Goal: Task Accomplishment & Management: Use online tool/utility

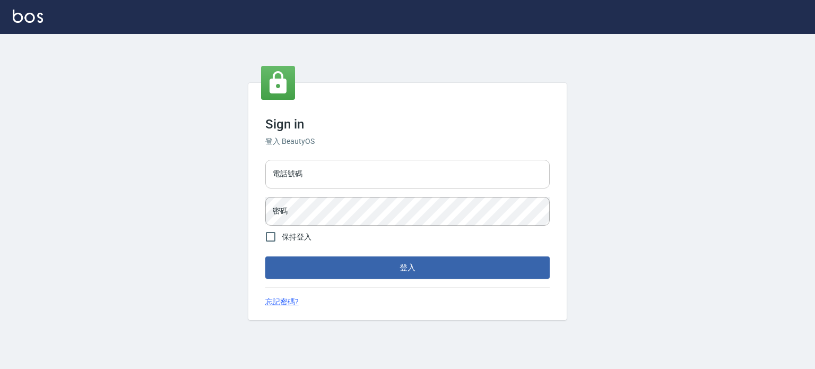
click at [508, 180] on input "電話號碼" at bounding box center [407, 174] width 284 height 29
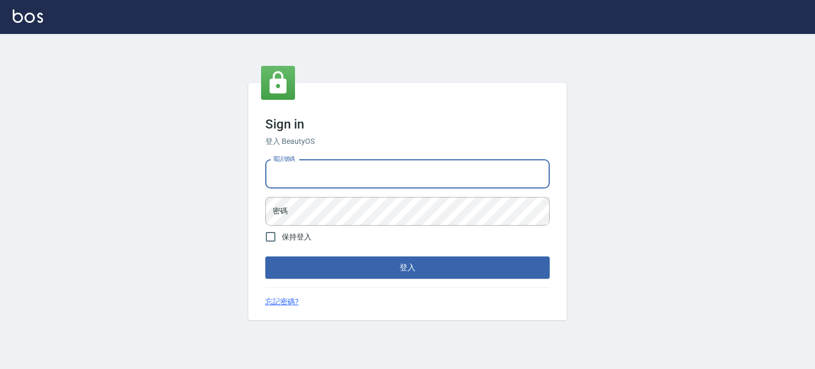
type input "0977239969"
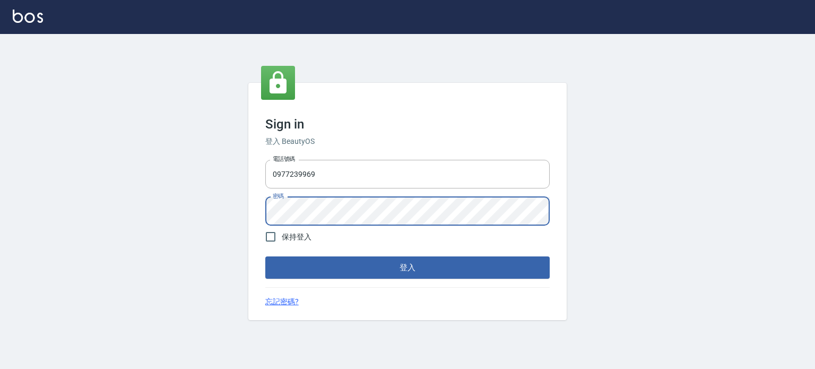
click at [265, 256] on button "登入" at bounding box center [407, 267] width 284 height 22
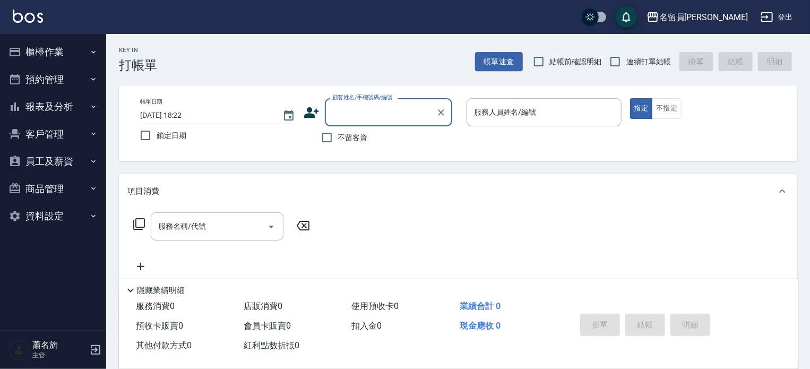
click at [359, 139] on span "不留客資" at bounding box center [353, 137] width 30 height 11
click at [338, 139] on input "不留客資" at bounding box center [327, 137] width 22 height 22
checkbox input "true"
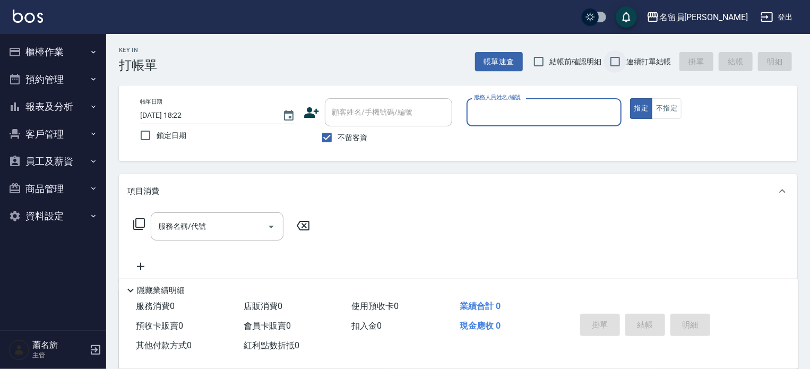
click at [620, 61] on input "連續打單結帳" at bounding box center [615, 61] width 22 height 22
checkbox input "true"
click at [589, 111] on input "服務人員姓名/編號" at bounding box center [543, 112] width 145 height 19
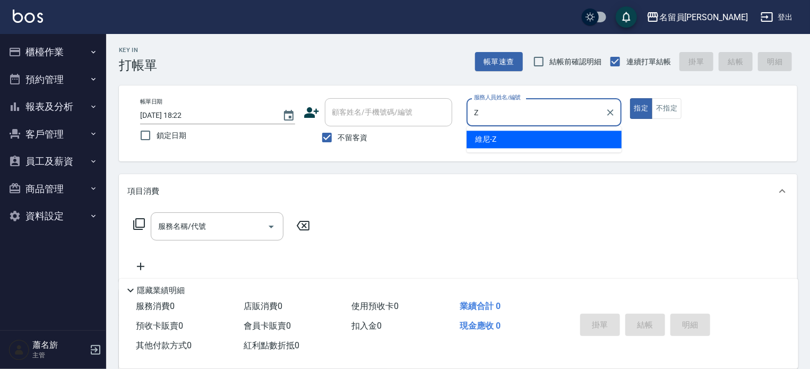
type input "維尼-Z"
type button "true"
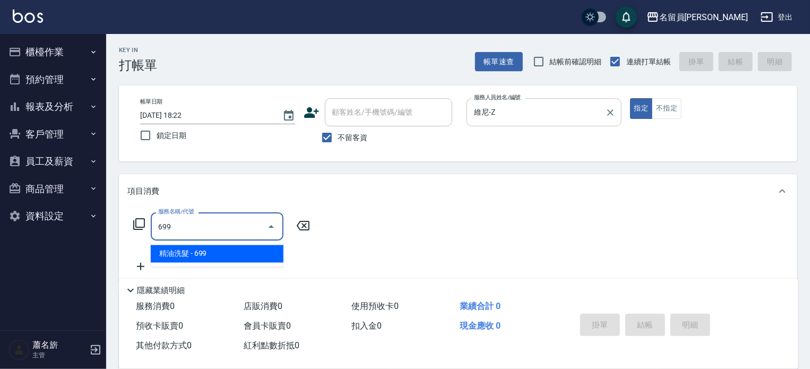
type input "精油洗髮(699)"
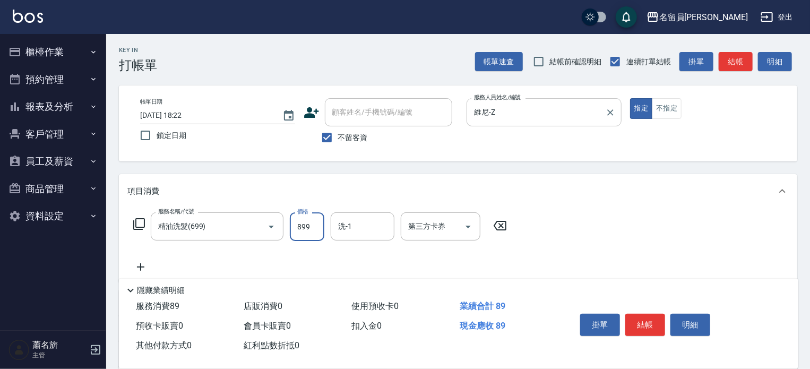
type input "899"
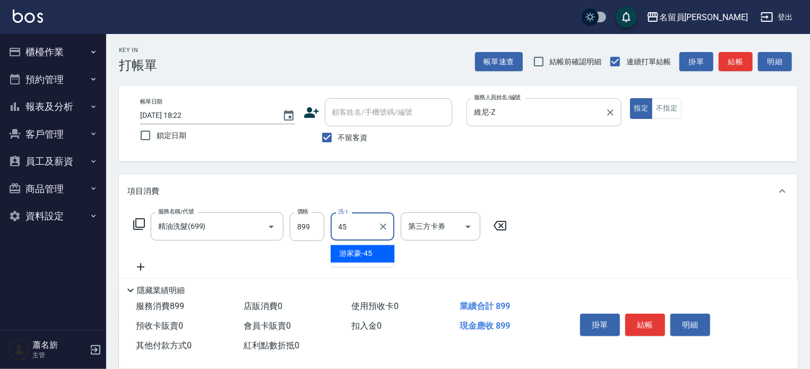
type input "[PERSON_NAME]-45"
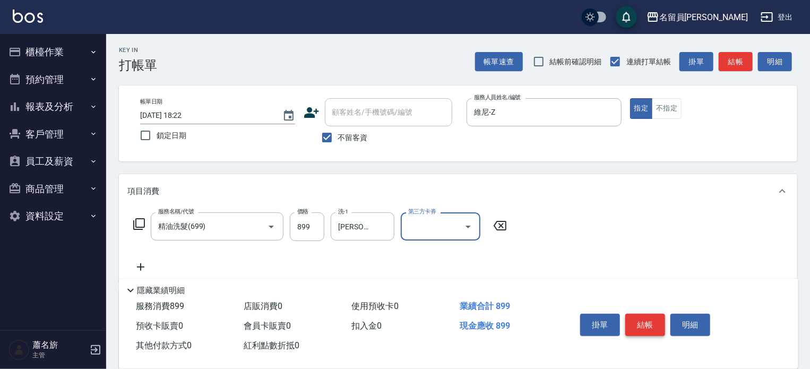
click at [635, 314] on button "結帳" at bounding box center [645, 325] width 40 height 22
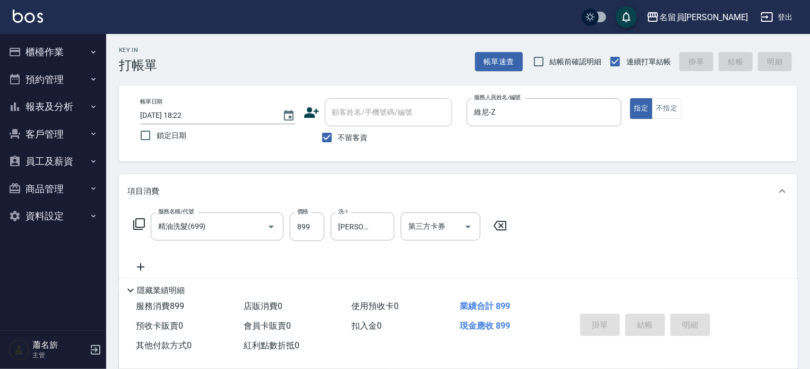
type input "[DATE] 18:23"
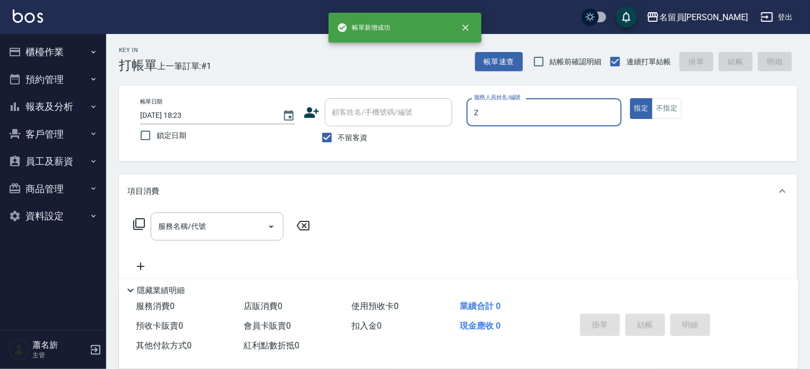
type input "維尼-Z"
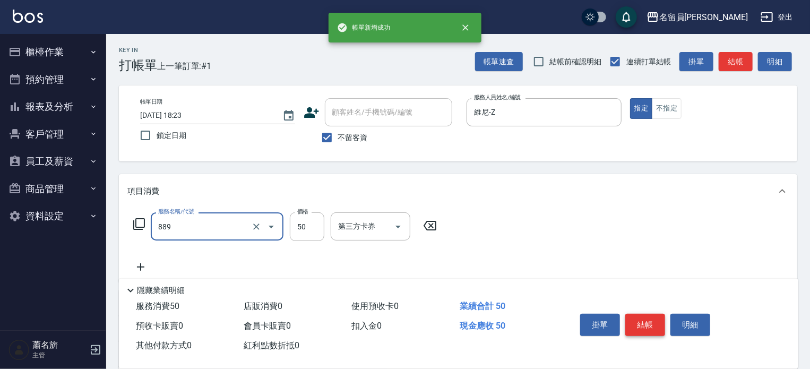
type input "精油(889)"
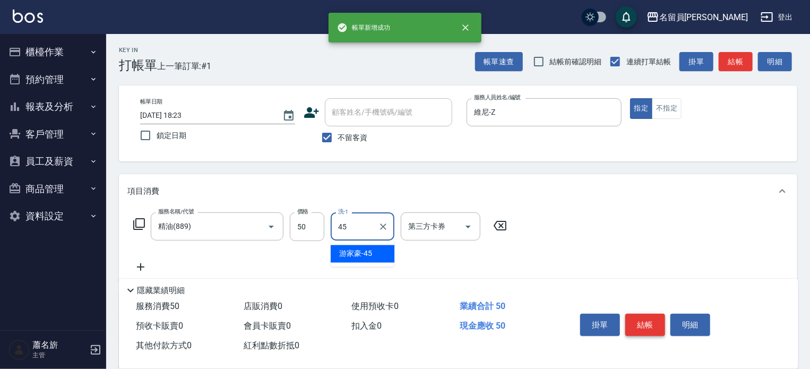
type input "[PERSON_NAME]-45"
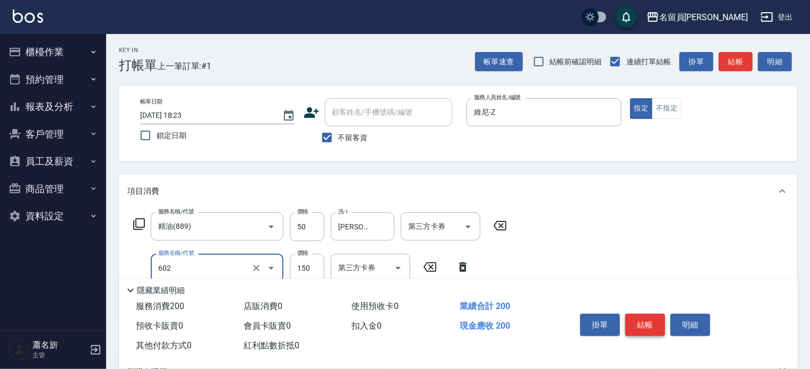
type input "一般洗髮(602)"
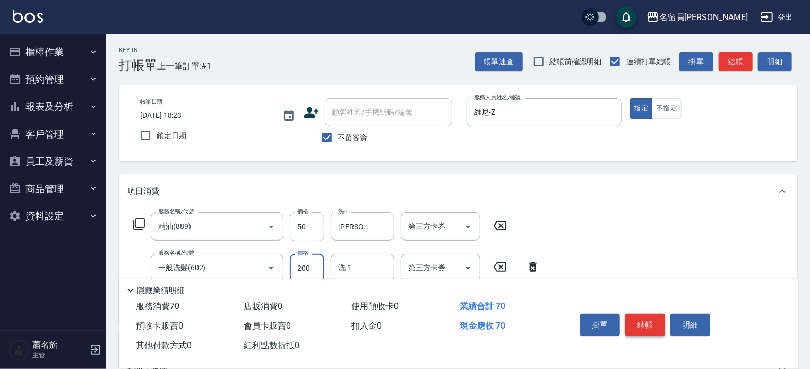
type input "200"
type input "[PERSON_NAME]-45"
type input "剪髮(302)"
type input "250"
click at [635, 314] on button "結帳" at bounding box center [645, 325] width 40 height 22
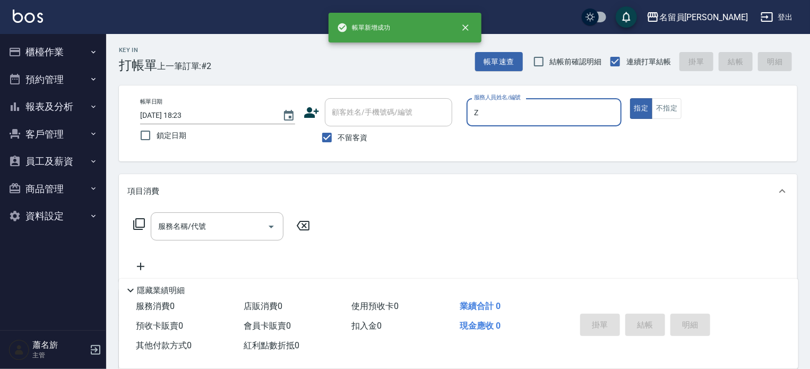
type input "維尼-Z"
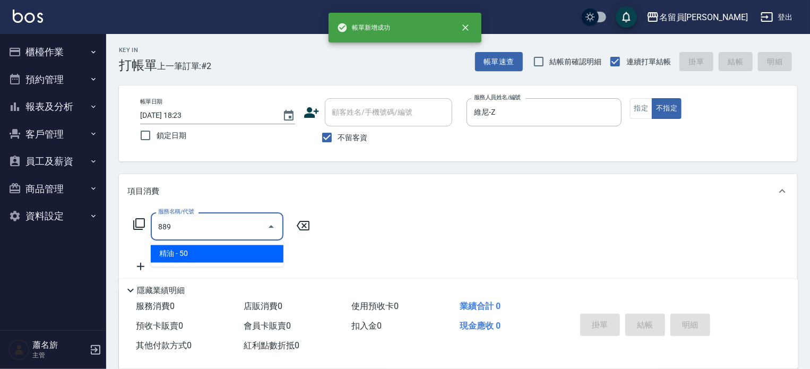
type input "精油(889)"
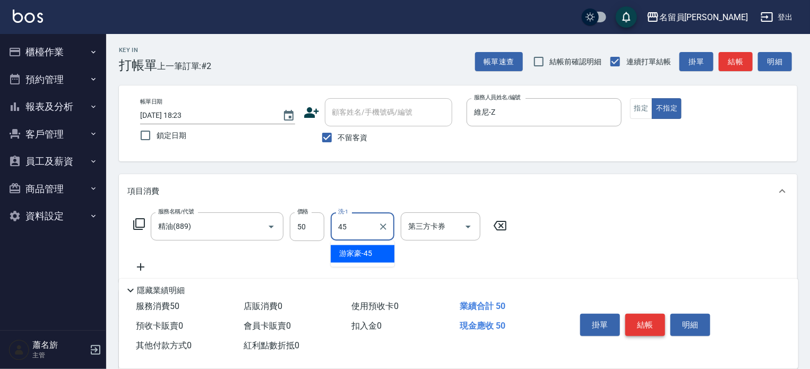
type input "[PERSON_NAME]-45"
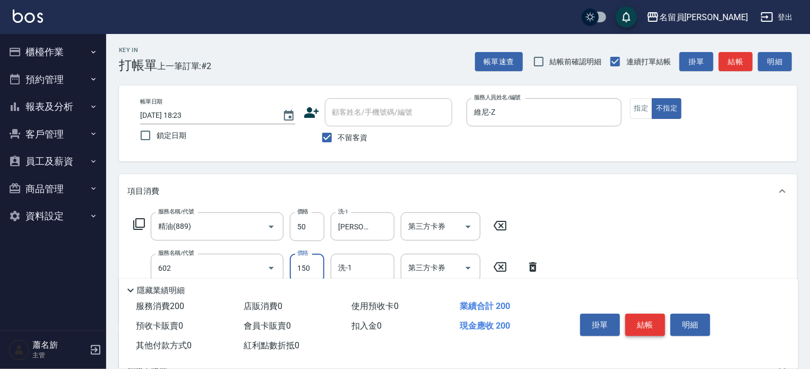
type input "一般洗髮(602)"
type input "200"
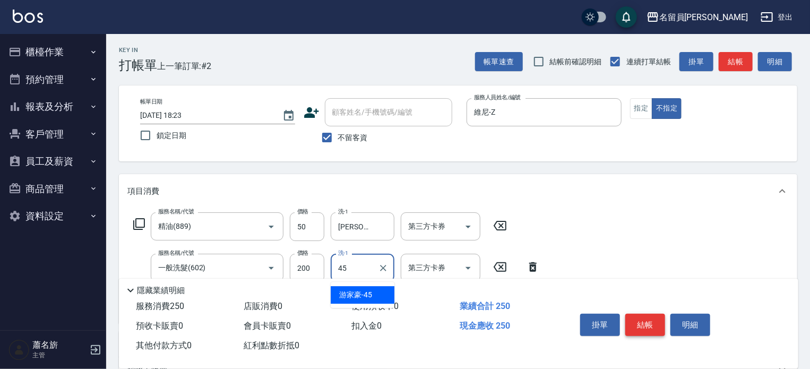
type input "[PERSON_NAME]-45"
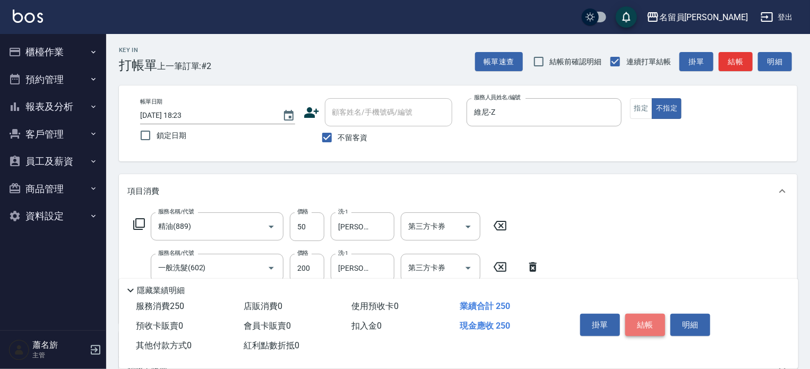
click at [635, 314] on button "結帳" at bounding box center [645, 325] width 40 height 22
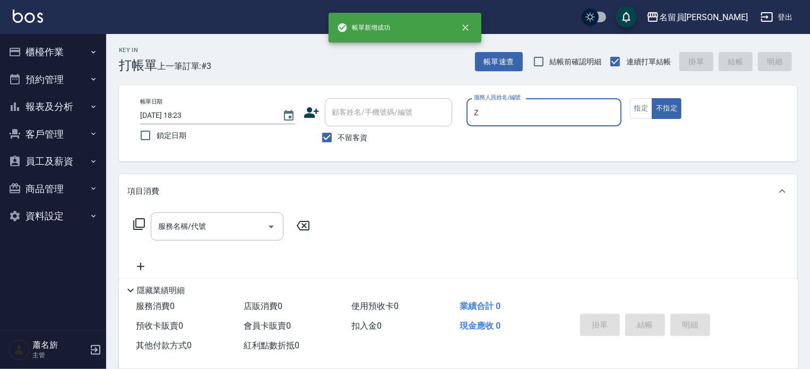
type input "維尼-Z"
type button "false"
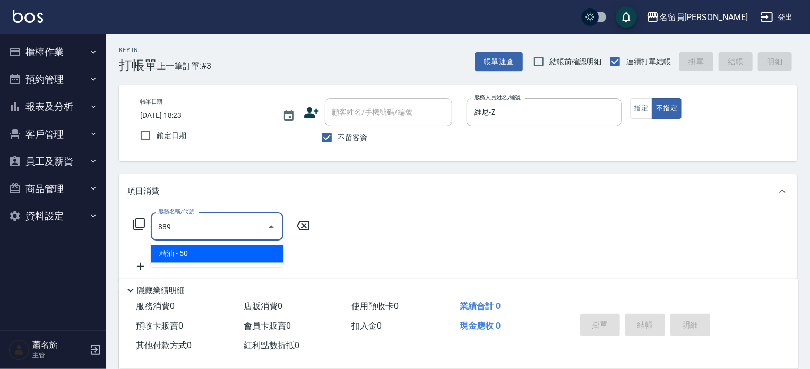
type input "精油(889)"
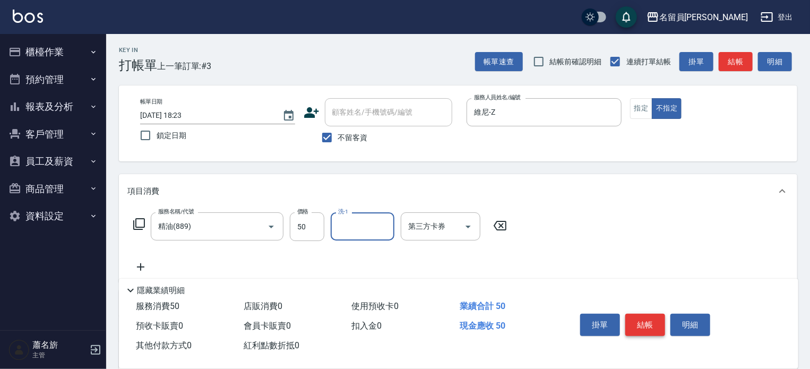
type input "5"
type input "[PERSON_NAME]-45"
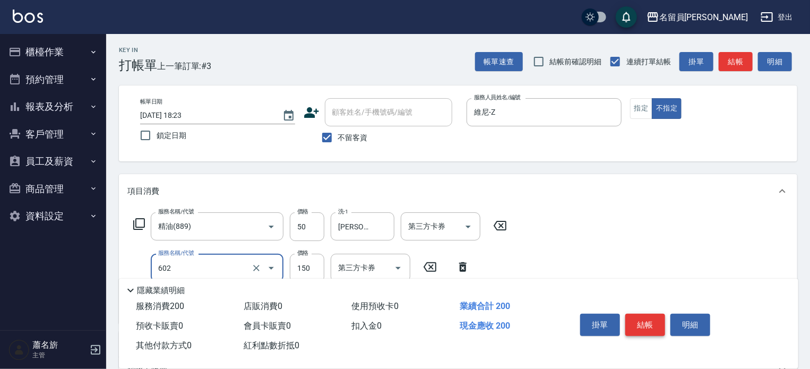
type input "一般洗髮(602)"
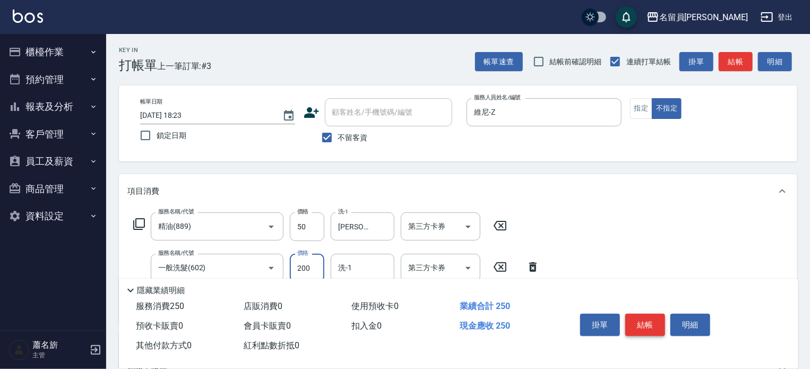
type input "200"
type input "[PERSON_NAME]-45"
type input "剪髮(302)"
type input "130"
click at [635, 314] on button "結帳" at bounding box center [645, 325] width 40 height 22
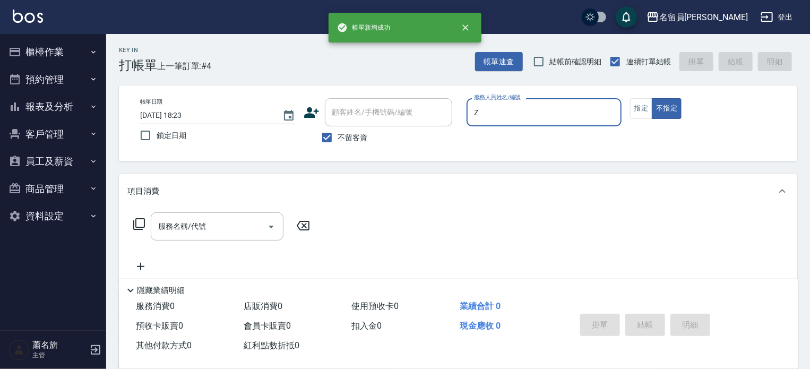
type input "維尼-Z"
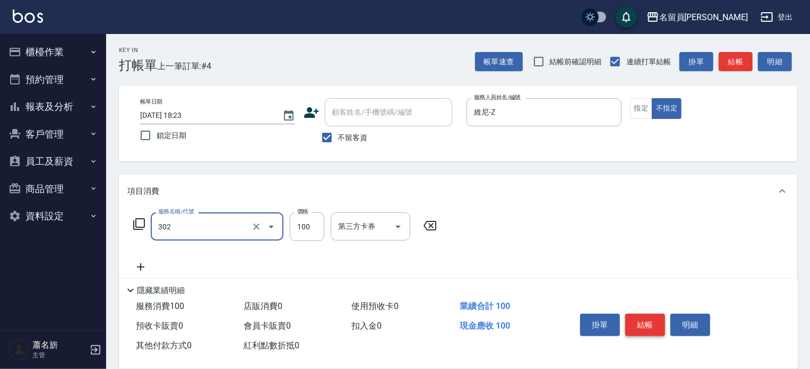
type input "剪髮(302)"
type input "250"
click at [635, 314] on button "結帳" at bounding box center [645, 325] width 40 height 22
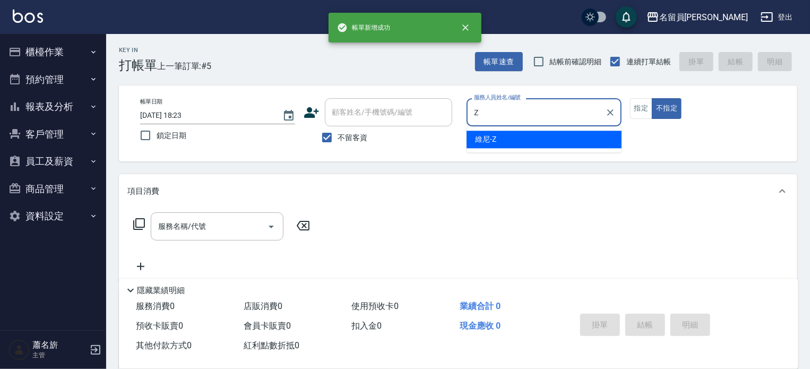
type input "維尼-Z"
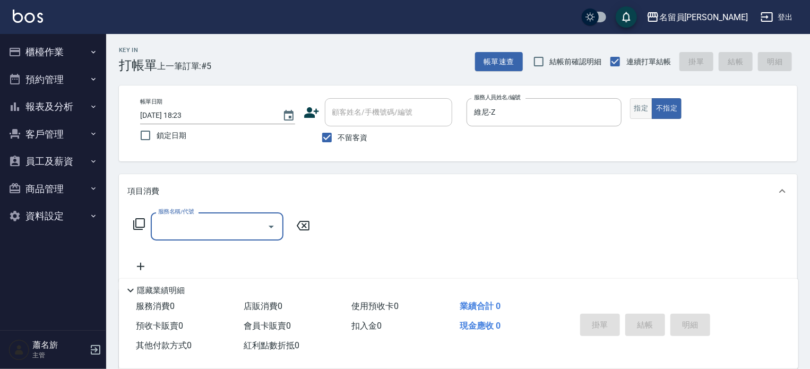
click at [640, 108] on button "指定" at bounding box center [641, 108] width 23 height 21
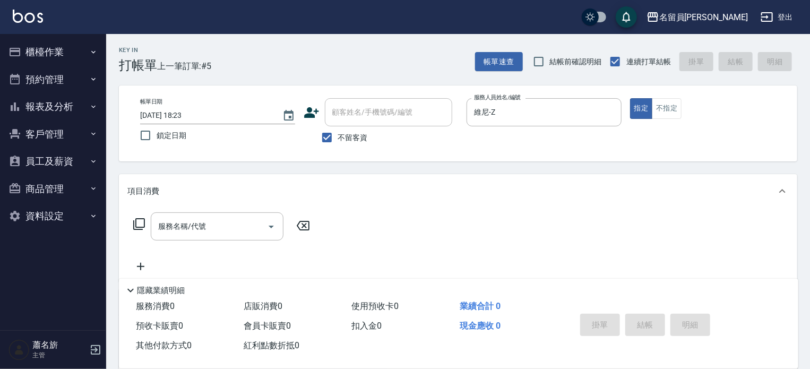
click at [184, 242] on div "服務名稱/代號 服務名稱/代號" at bounding box center [221, 242] width 189 height 61
click at [191, 236] on div "服務名稱/代號" at bounding box center [217, 226] width 133 height 28
type input "Z"
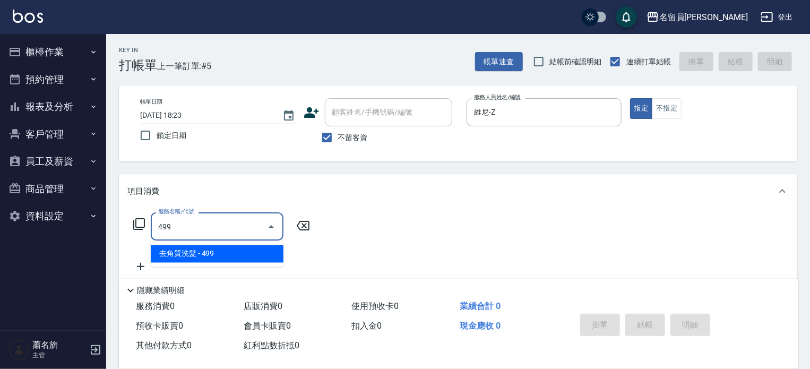
type input "去角質洗髮(499)"
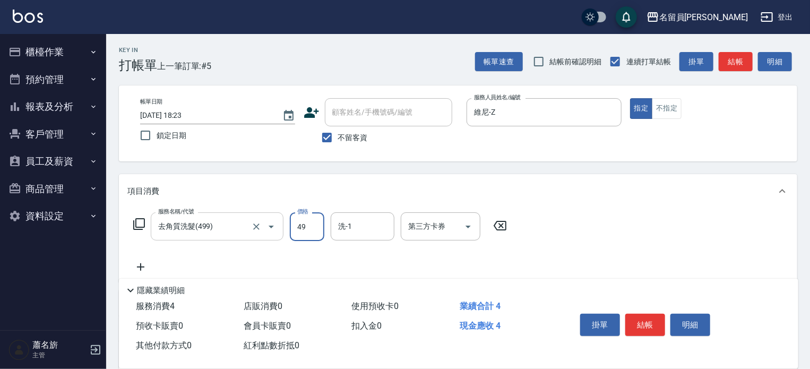
type input "499"
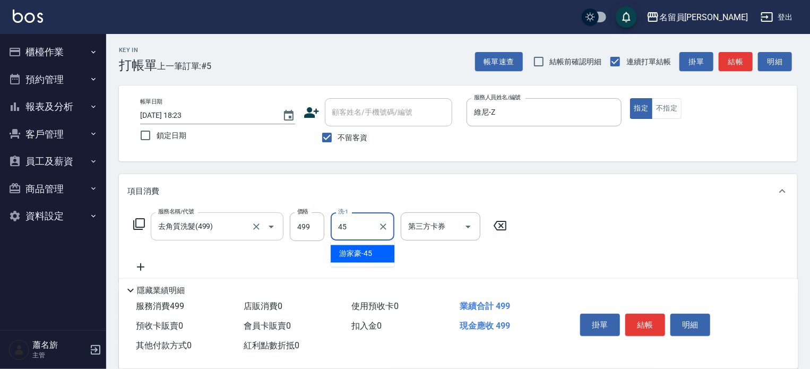
type input "[PERSON_NAME]-45"
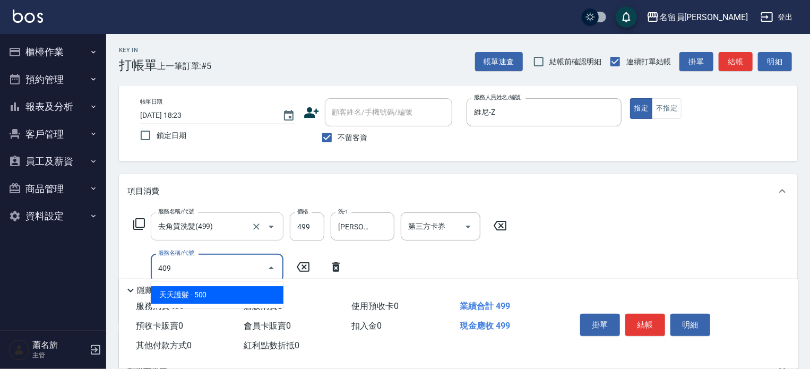
type input "天天護髮(409)"
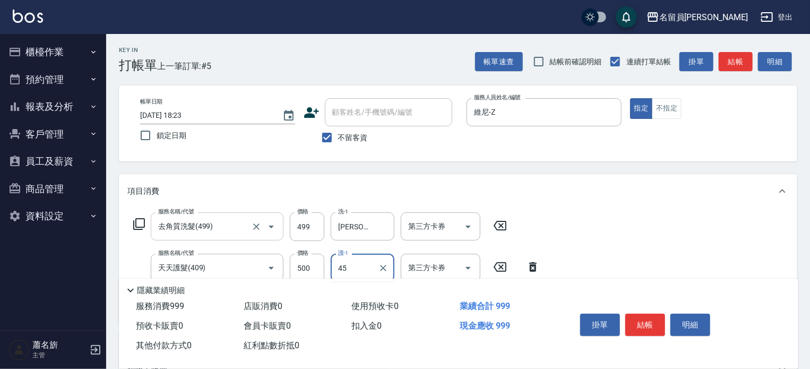
type input "[PERSON_NAME]-45"
click at [645, 318] on button "結帳" at bounding box center [645, 325] width 40 height 22
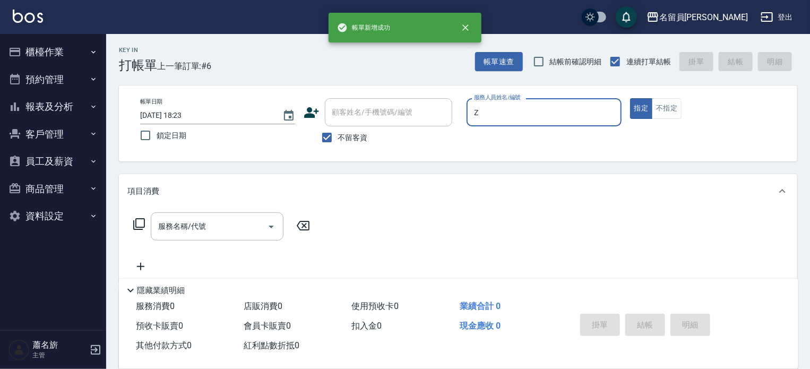
type input "維尼-Z"
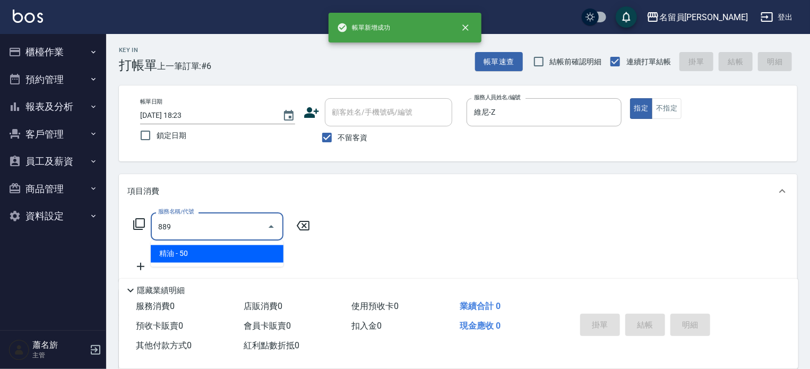
type input "精油(889)"
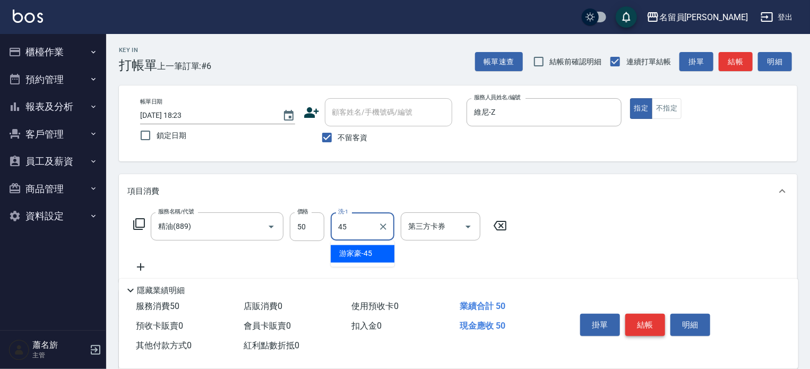
type input "[PERSON_NAME]-45"
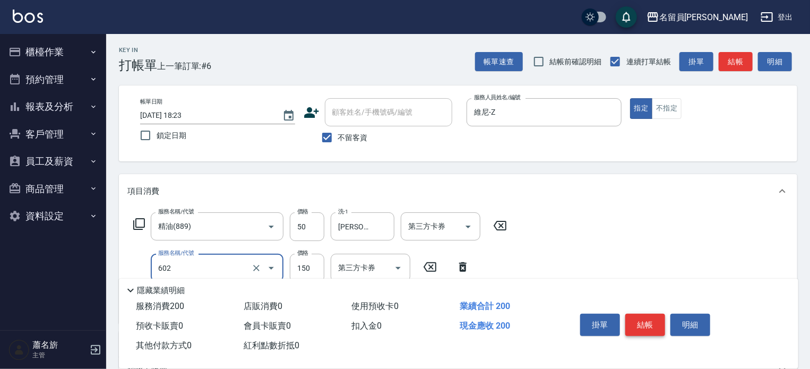
type input "一般洗髮(602)"
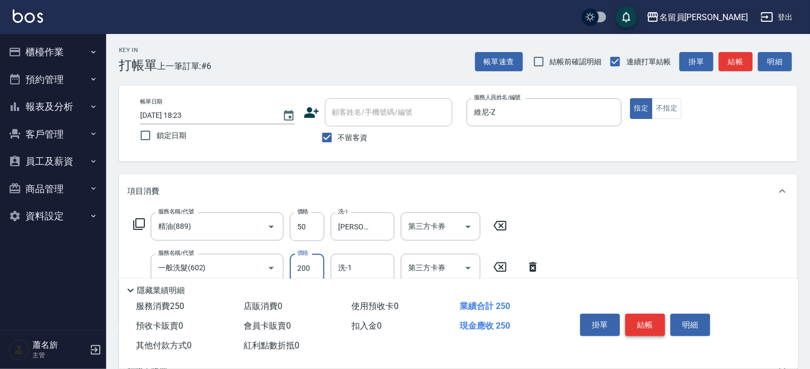
type input "200"
type input "[PERSON_NAME]-45"
type input "瞬間保養(415)"
type input "[PERSON_NAME]-45"
type input "鏡面護髮(16)"
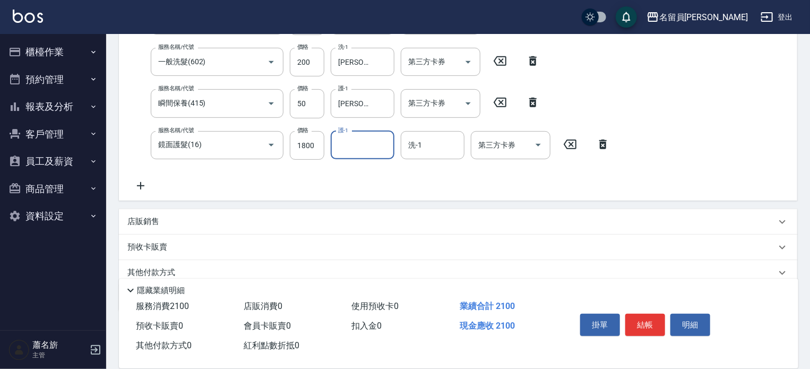
scroll to position [212, 0]
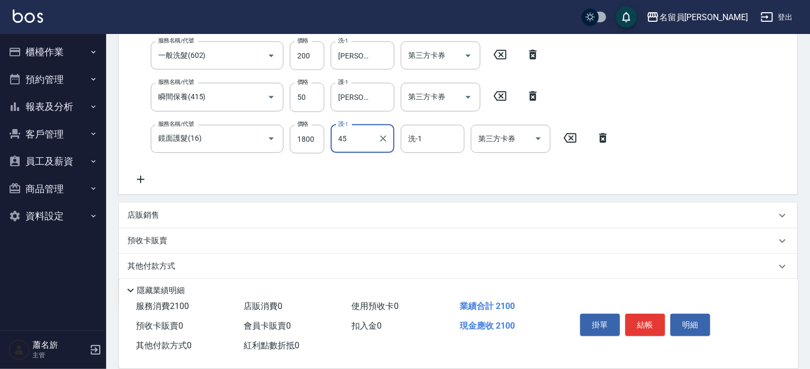
type input "[PERSON_NAME]-45"
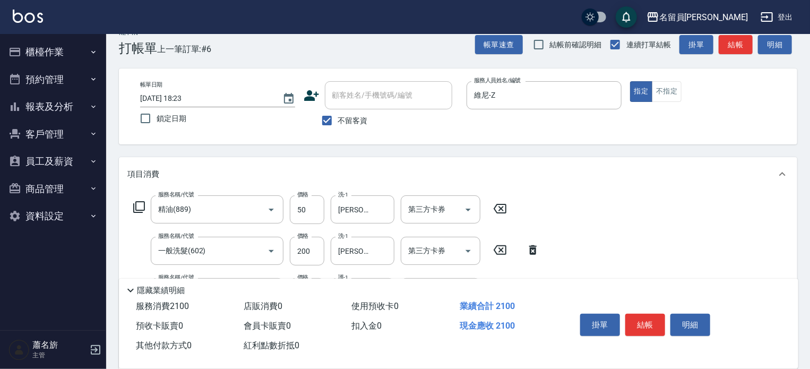
scroll to position [0, 0]
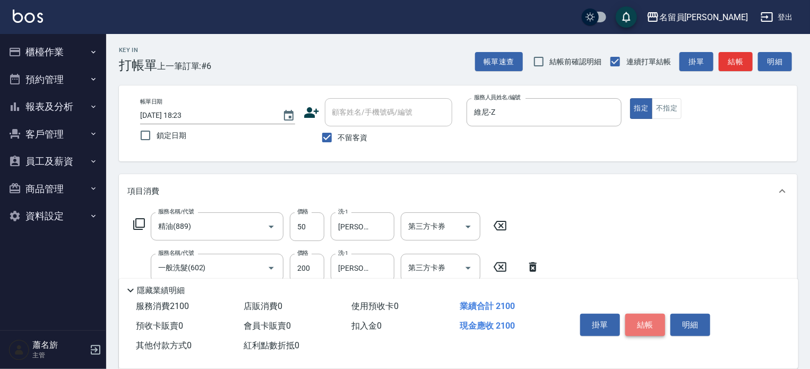
click at [641, 322] on button "結帳" at bounding box center [645, 325] width 40 height 22
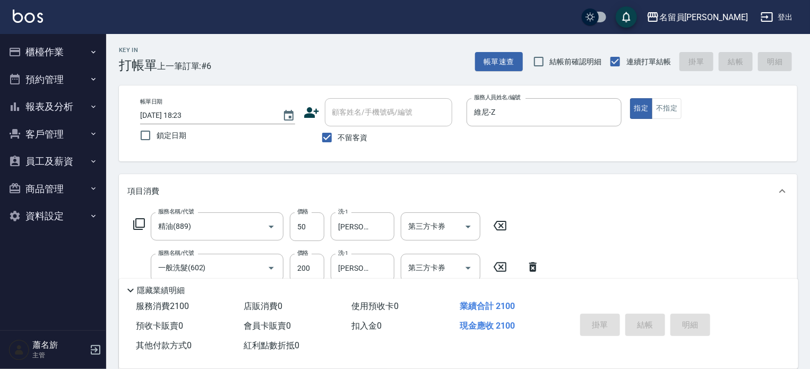
type input "[DATE] 18:24"
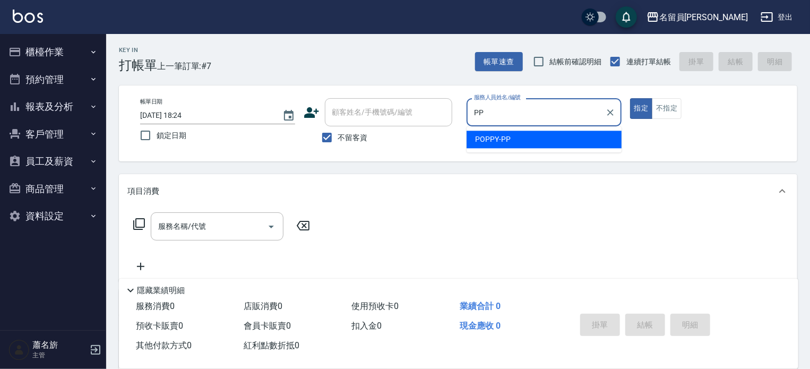
type input "POPPY-PP"
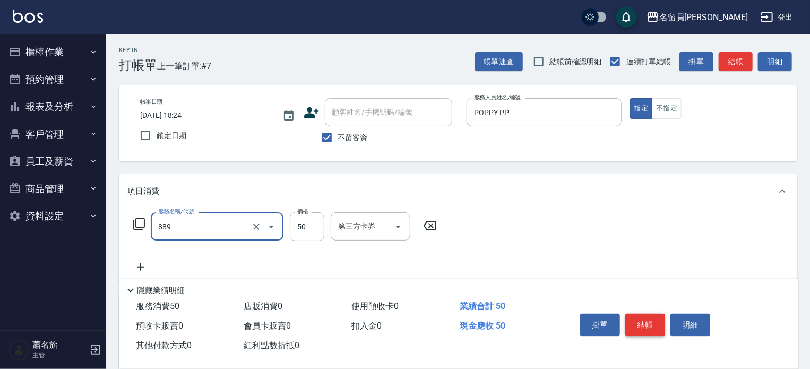
type input "精油(889)"
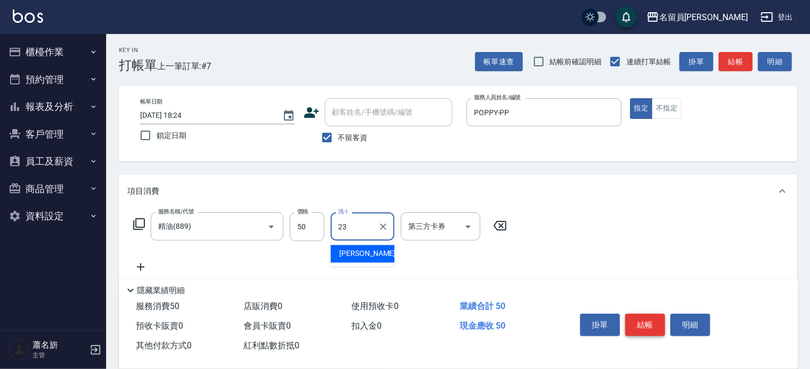
type input "[PERSON_NAME]-23"
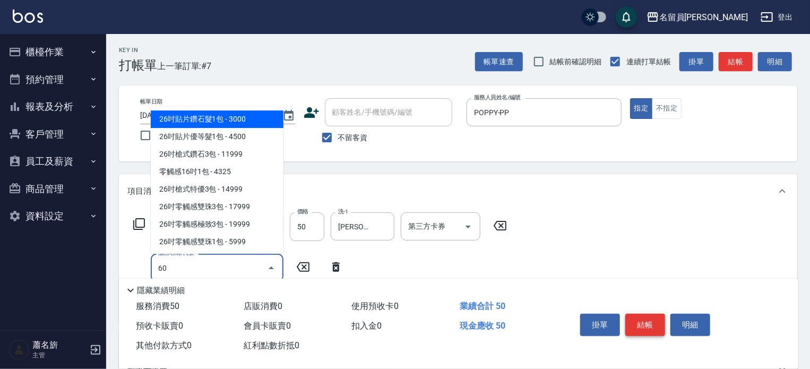
type input "602"
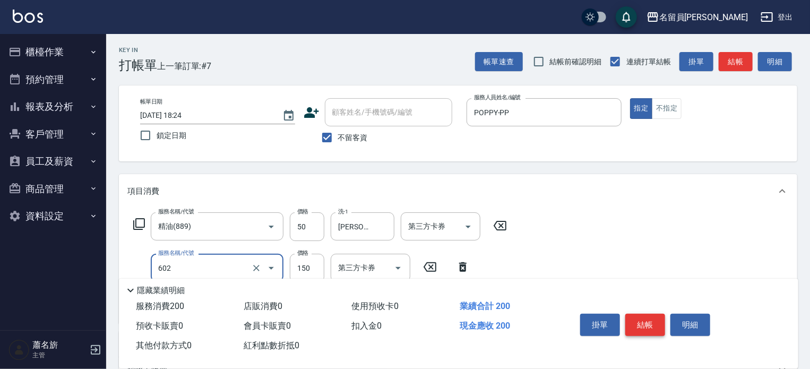
type input "一般洗髮(602)"
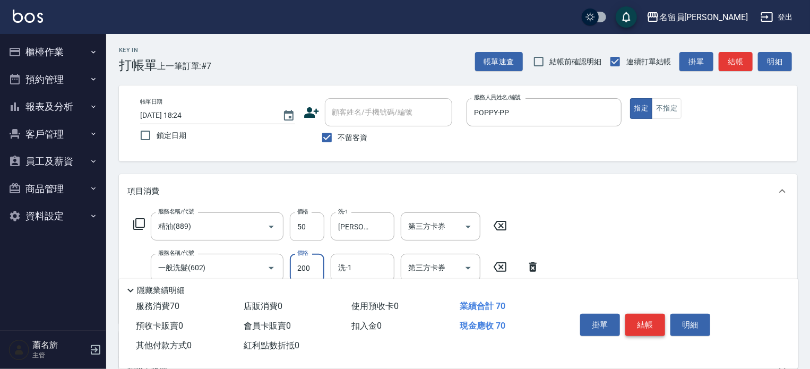
type input "200"
type input "[PERSON_NAME]-23"
type input "4"
type input "剪髮(302)"
type input "150"
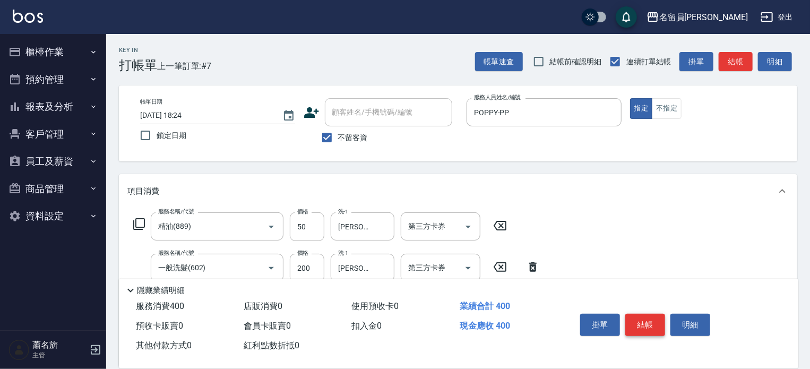
click at [641, 322] on button "結帳" at bounding box center [645, 325] width 40 height 22
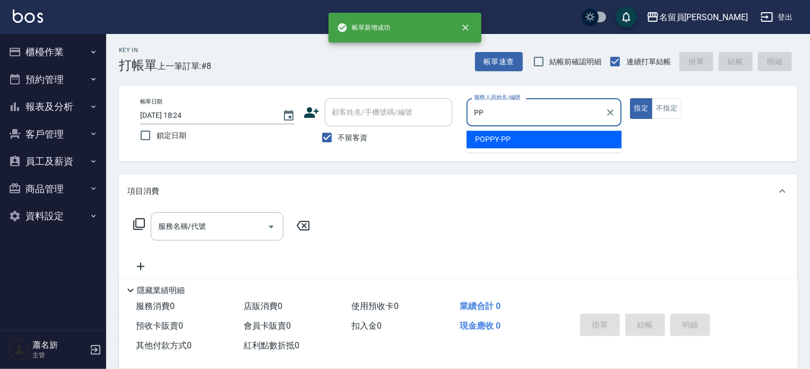
type input "POPPY-PP"
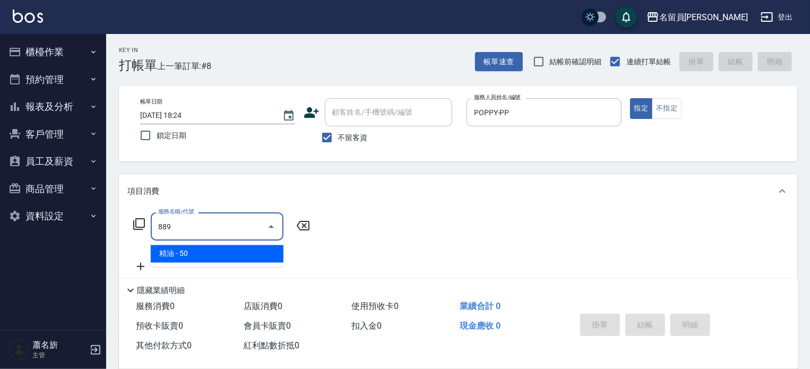
type input "精油(889)"
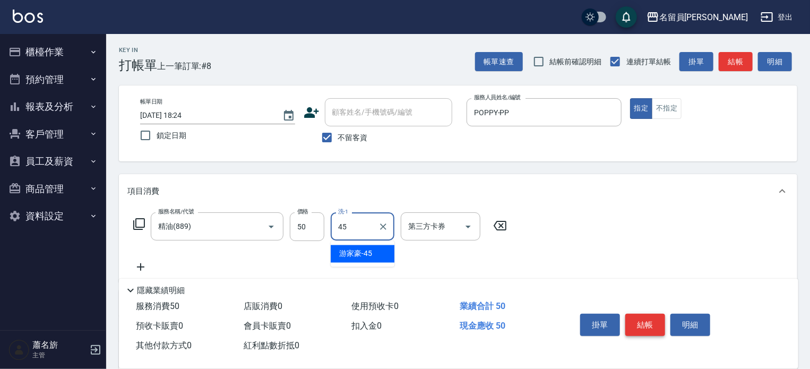
type input "[PERSON_NAME]-45"
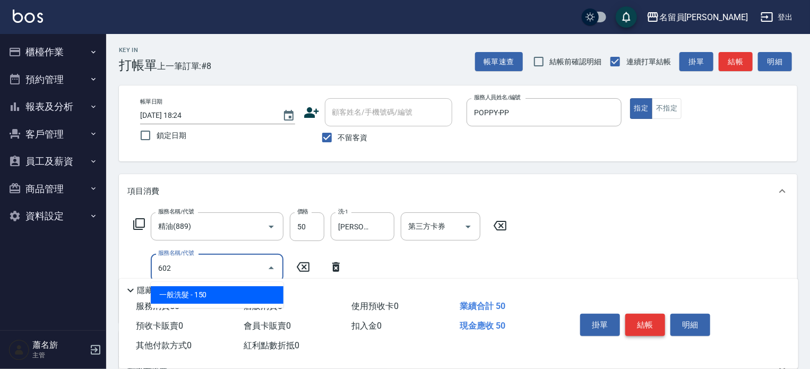
type input "一般洗髮(602)"
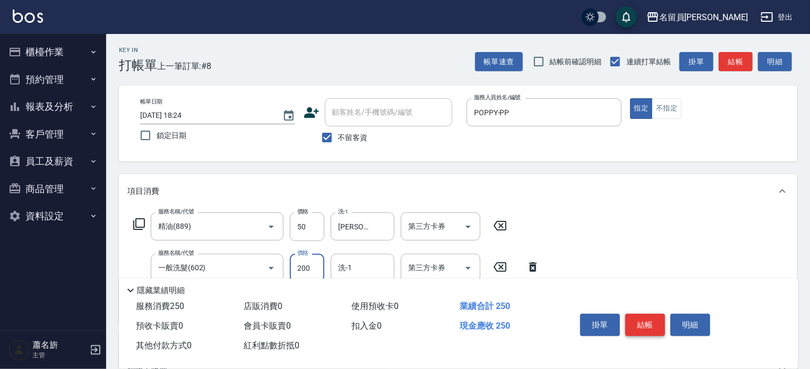
type input "200"
type input "[PERSON_NAME]-45"
type input "剪髮(302)"
type input "150"
click at [641, 322] on button "結帳" at bounding box center [645, 325] width 40 height 22
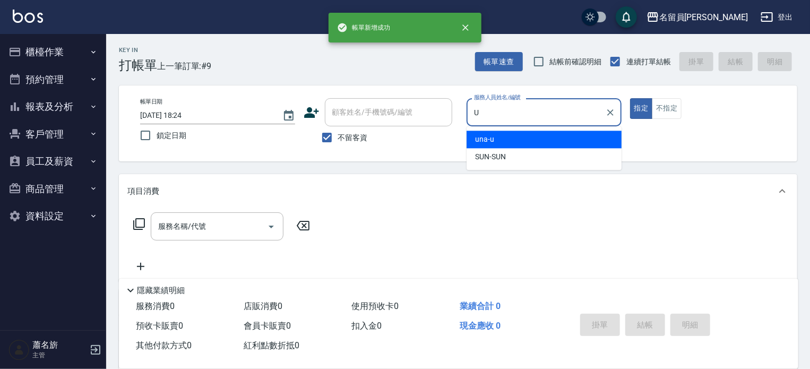
type input "una-u"
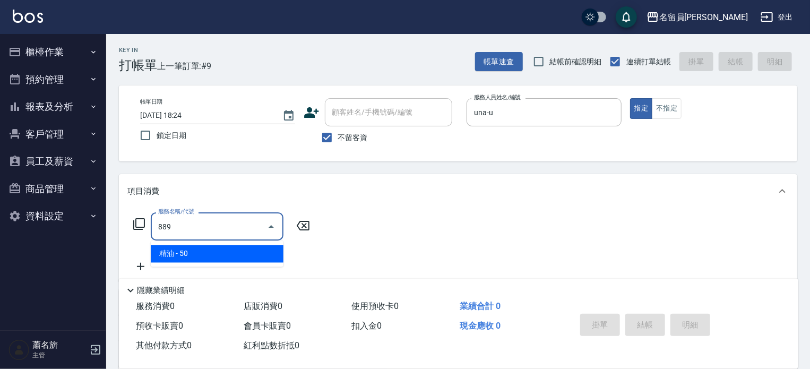
type input "精油(889)"
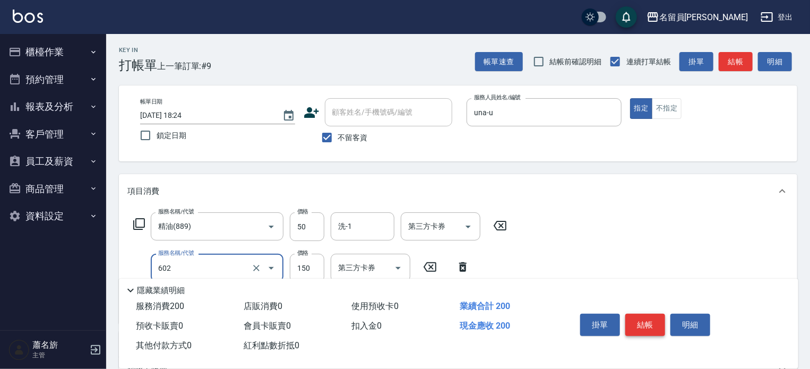
type input "一般洗髮(602)"
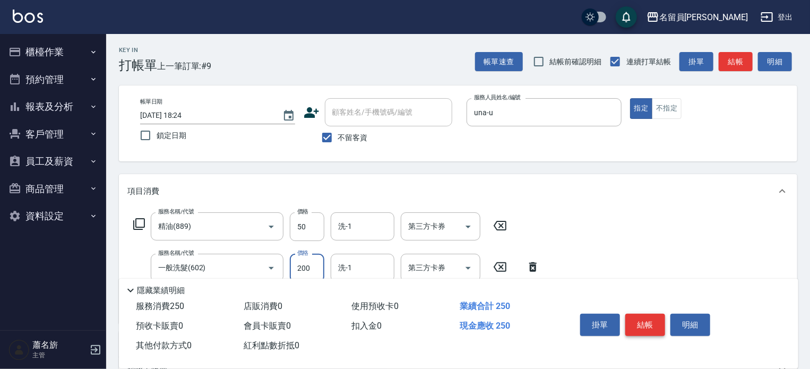
type input "200"
click at [641, 322] on button "結帳" at bounding box center [645, 325] width 40 height 22
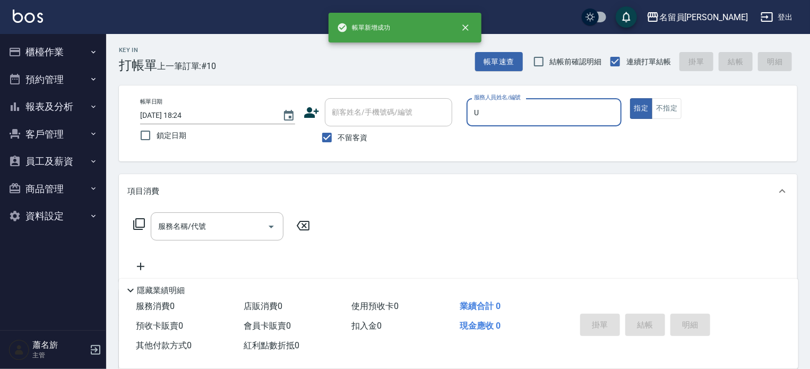
type input "una-u"
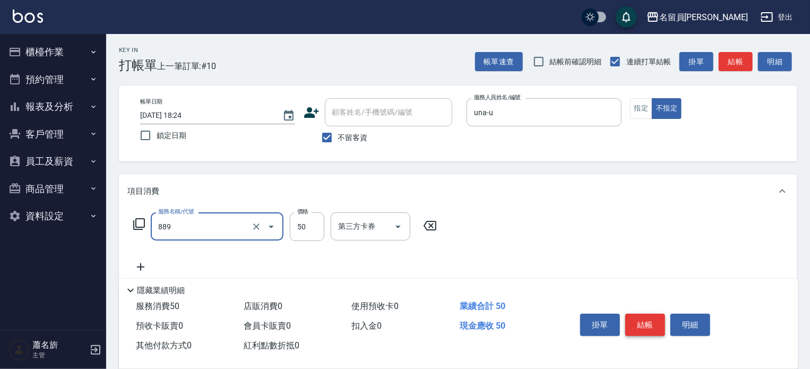
type input "精油(889)"
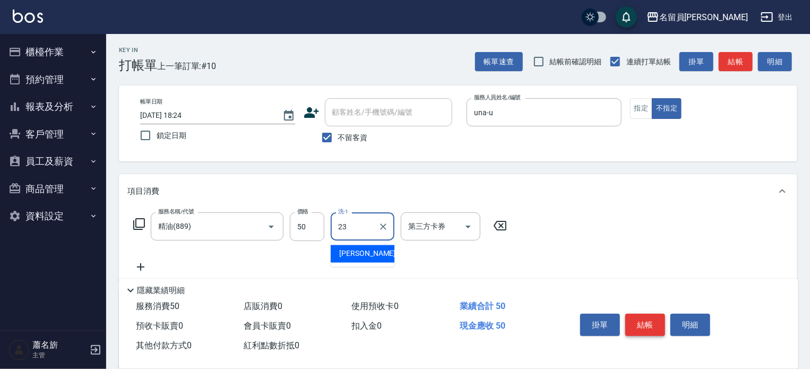
type input "[PERSON_NAME]-23"
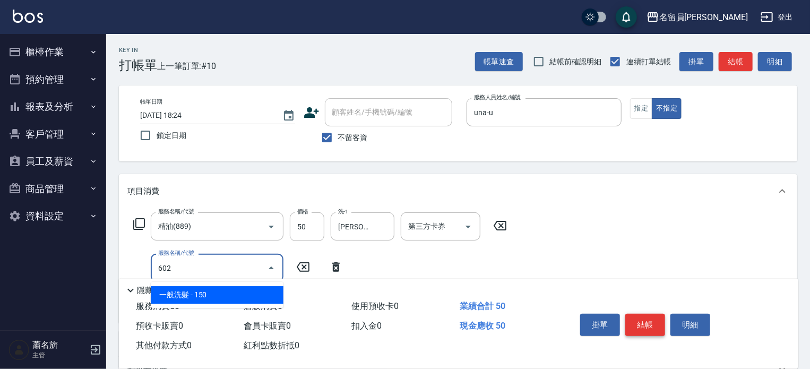
type input "一般洗髮(602)"
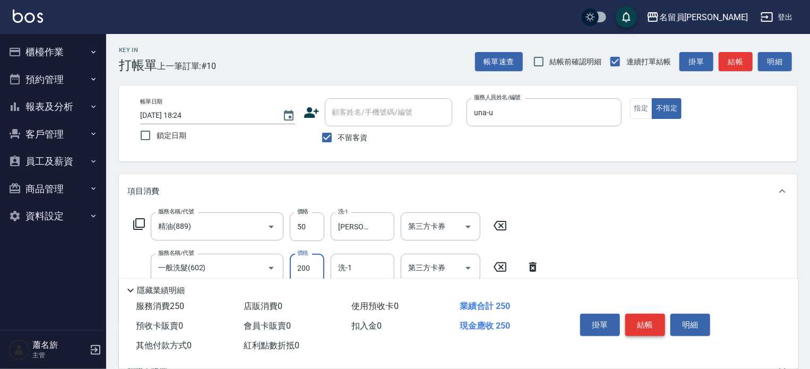
type input "200"
type input "[PERSON_NAME]-23"
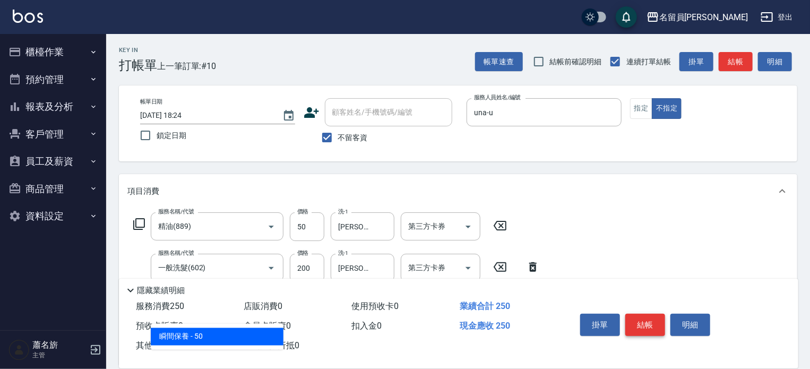
type input "瞬間保養(415)"
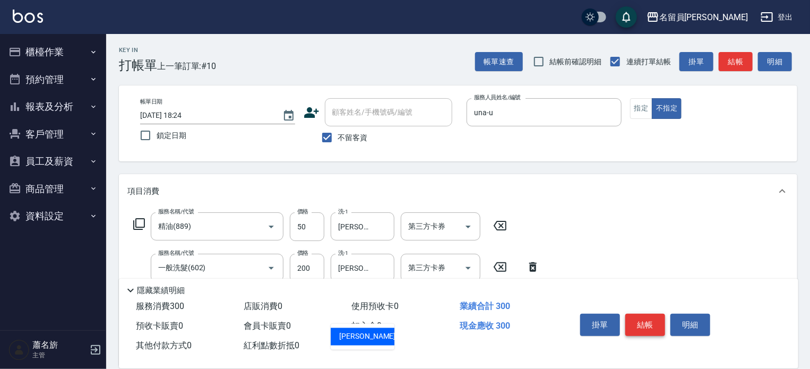
type input "[PERSON_NAME]-23"
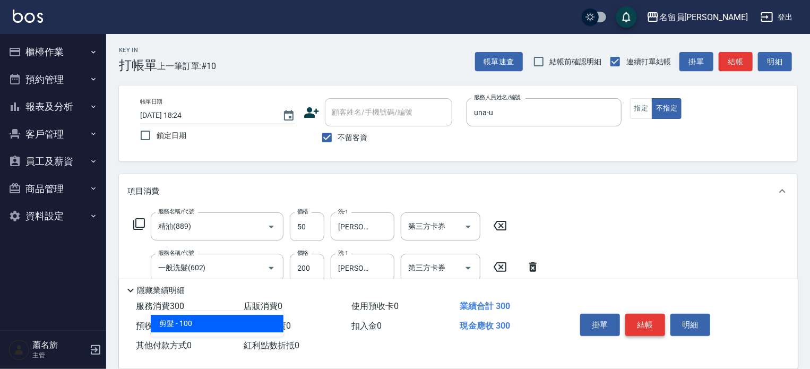
type input "剪髮(302)"
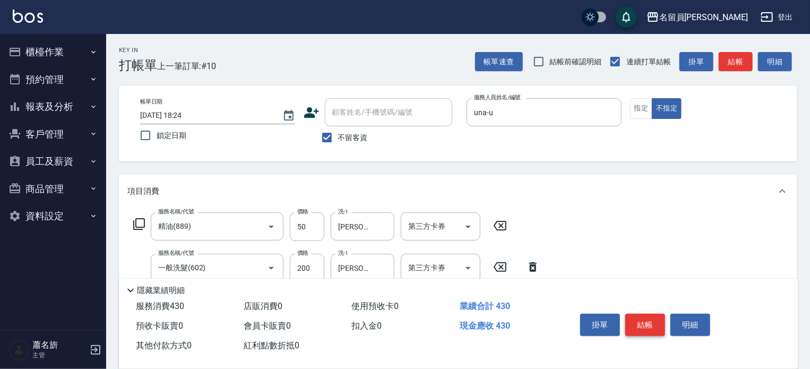
type input "130"
click at [641, 322] on button "結帳" at bounding box center [645, 325] width 40 height 22
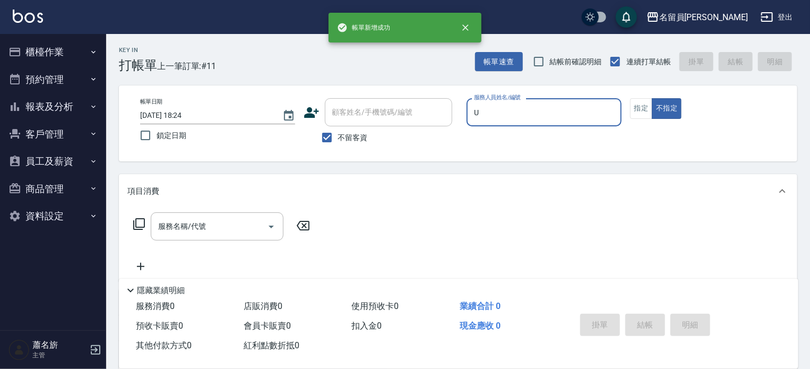
type input "una-u"
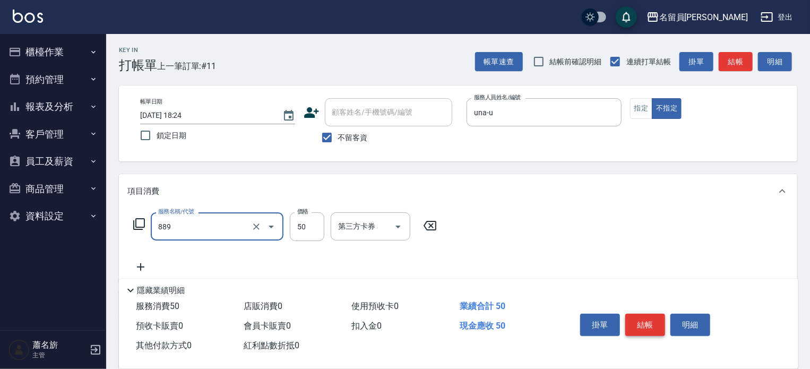
type input "精油(889)"
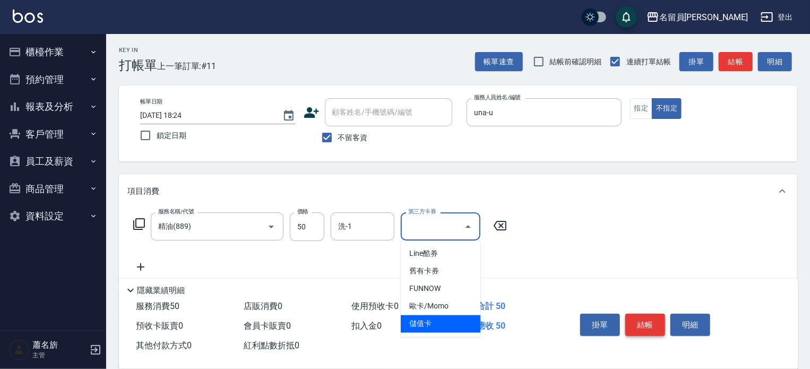
type input "儲值卡"
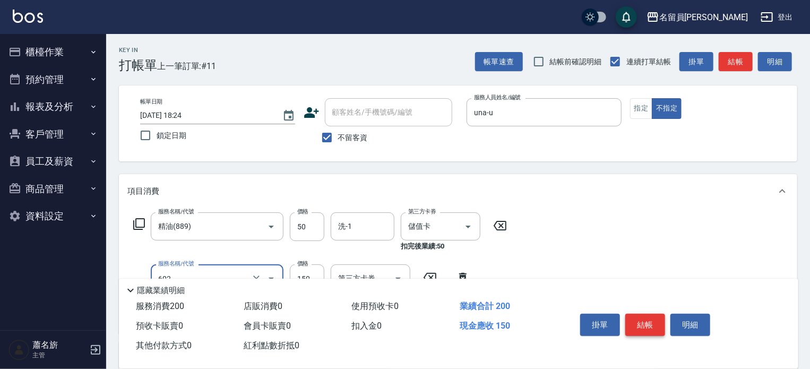
type input "一般洗髮(602)"
type input "200"
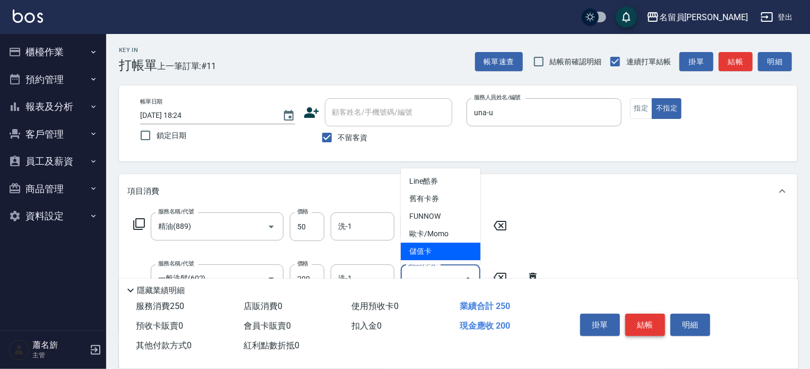
type input "儲值卡"
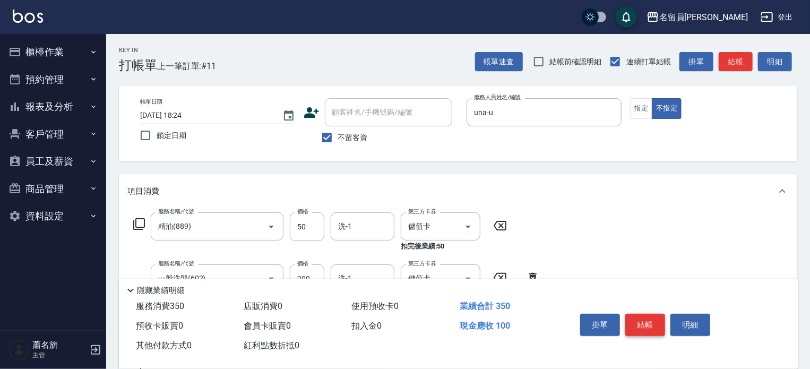
type input "剪髮(302)"
type input "100"
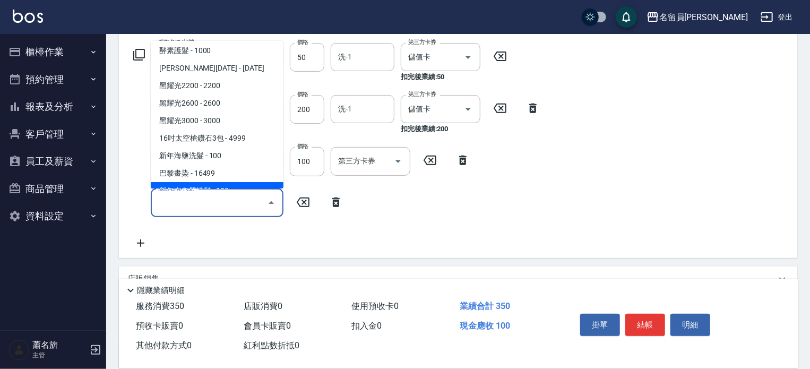
scroll to position [171, 0]
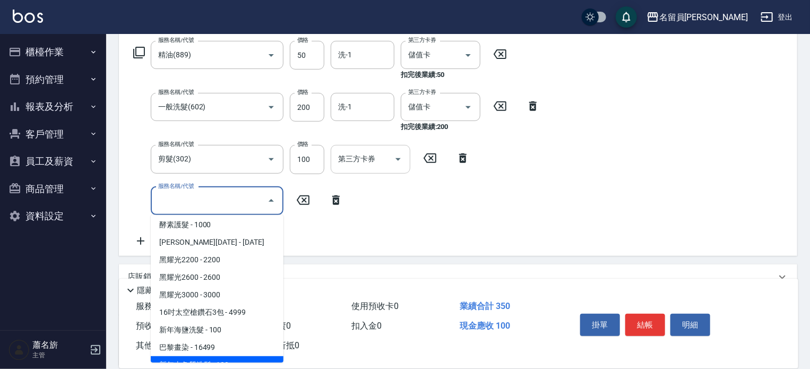
click at [364, 161] on div "第三方卡券 第三方卡券" at bounding box center [371, 159] width 80 height 28
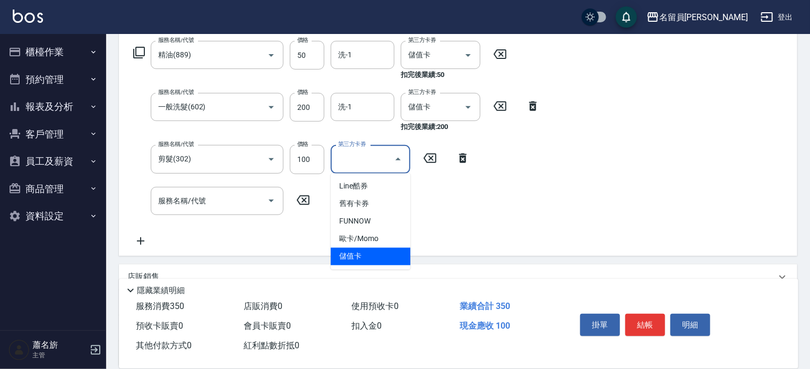
drag, startPoint x: 376, startPoint y: 255, endPoint x: 506, endPoint y: 273, distance: 131.3
click at [376, 256] on span "儲值卡" at bounding box center [371, 257] width 80 height 18
type input "儲值卡"
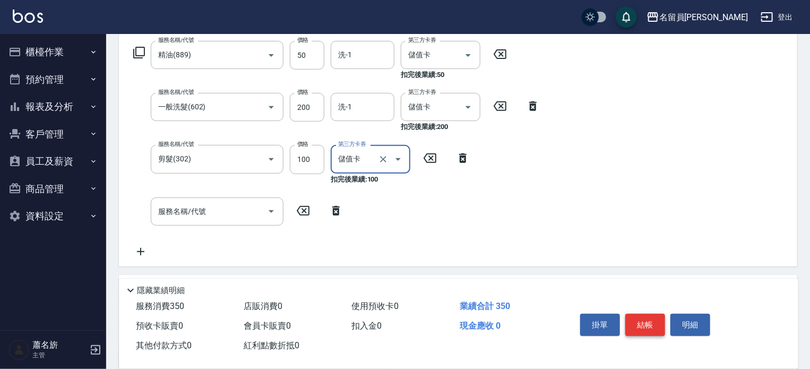
click at [647, 325] on button "結帳" at bounding box center [645, 325] width 40 height 22
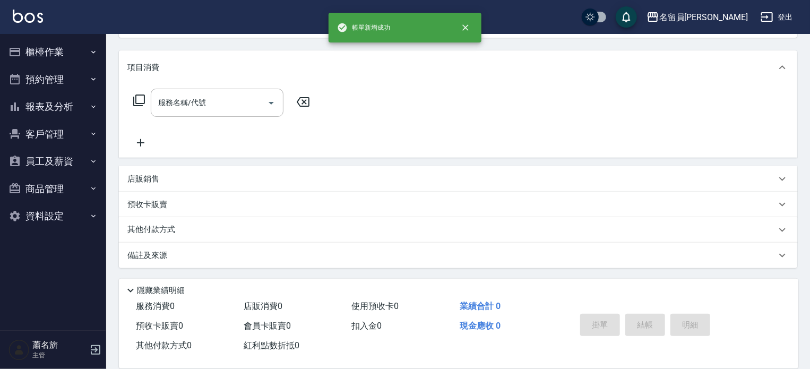
scroll to position [0, 0]
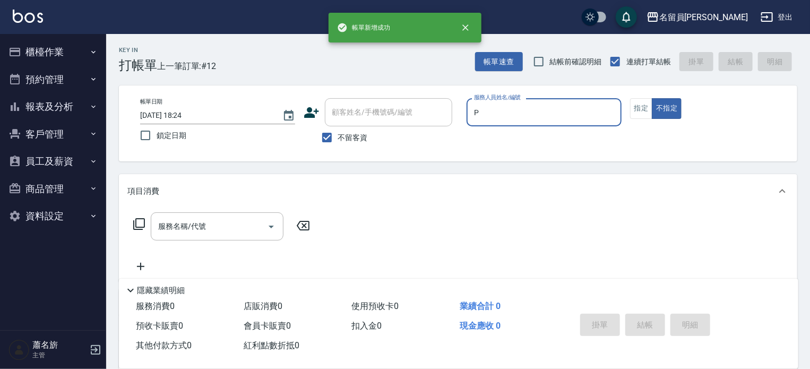
type input "[PERSON_NAME]"
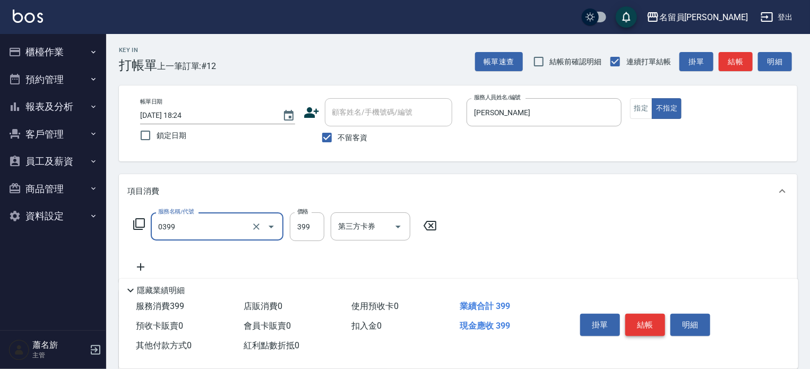
type input "海鹽SPA(0399)"
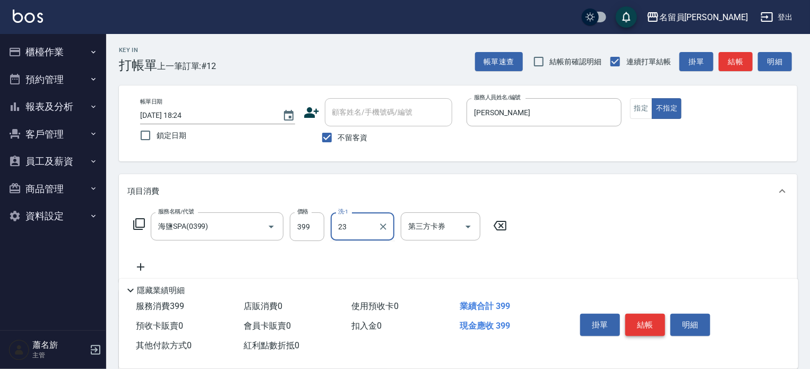
type input "[PERSON_NAME]-23"
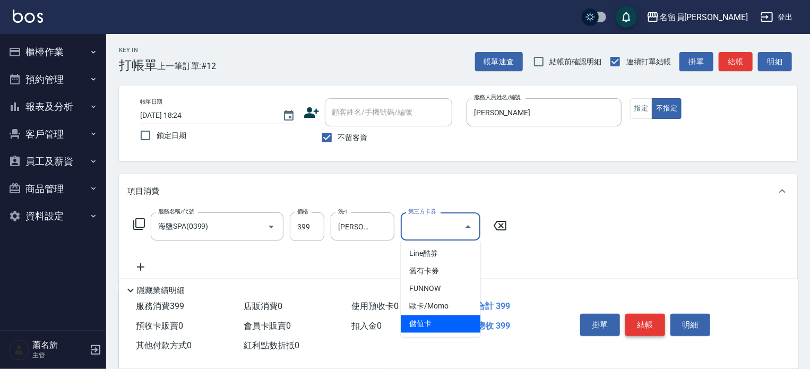
type input "儲值卡"
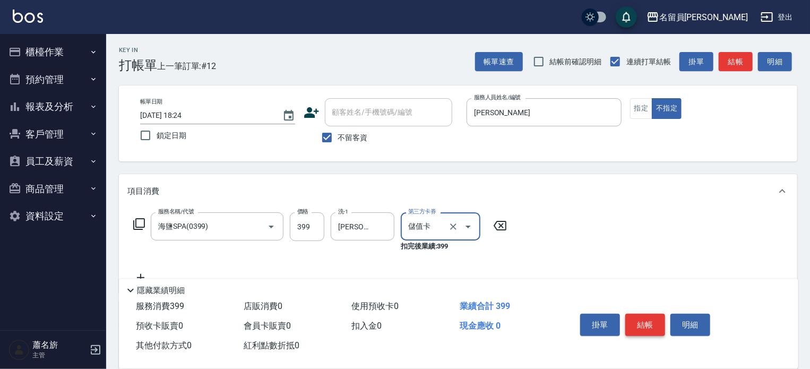
click at [647, 325] on button "結帳" at bounding box center [645, 325] width 40 height 22
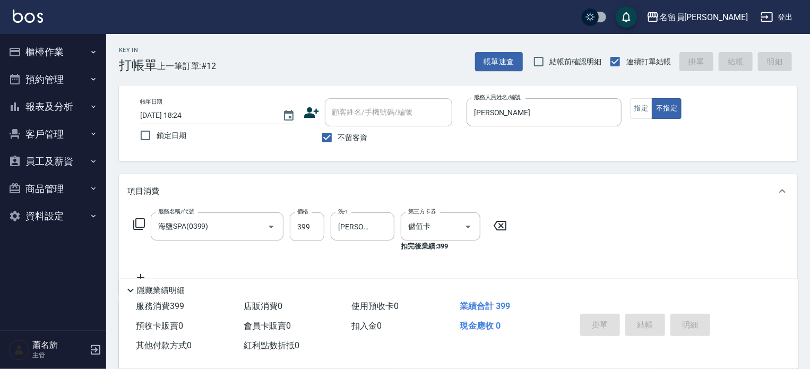
type input "[DATE] 18:25"
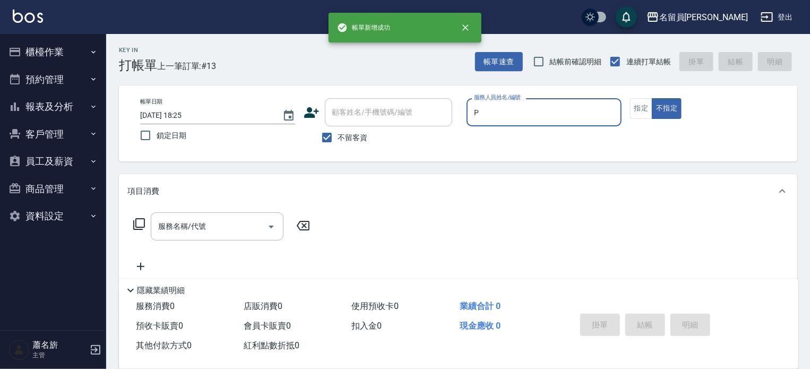
type input "[PERSON_NAME]"
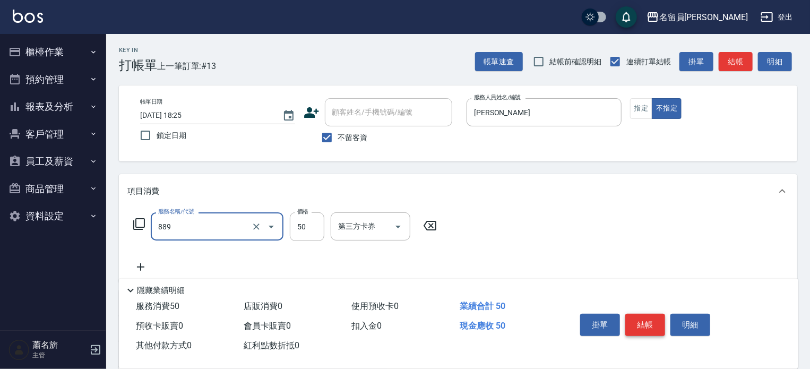
type input "精油(889)"
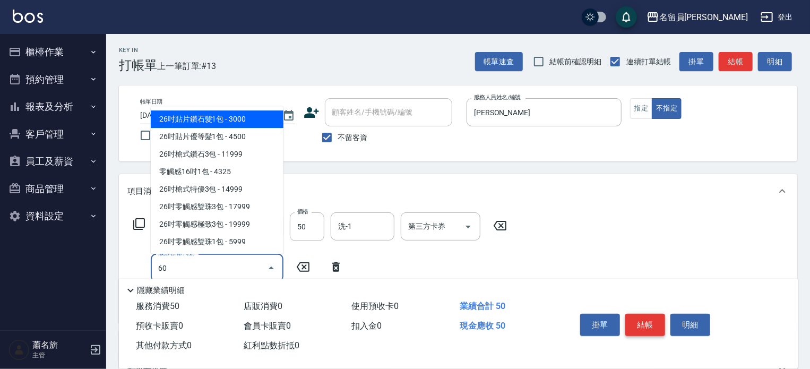
type input "602"
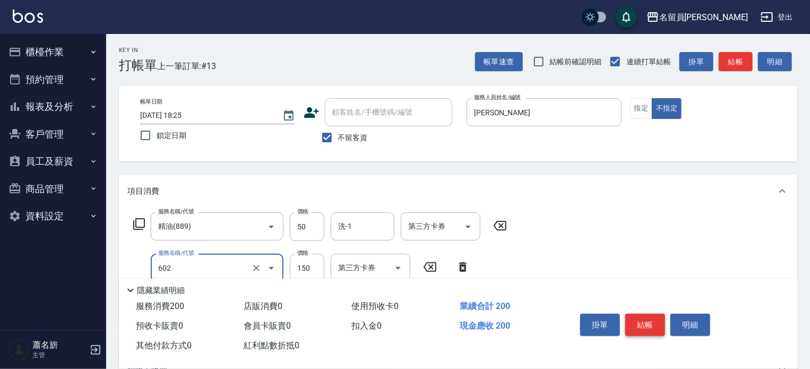
type input "一般洗髮(602)"
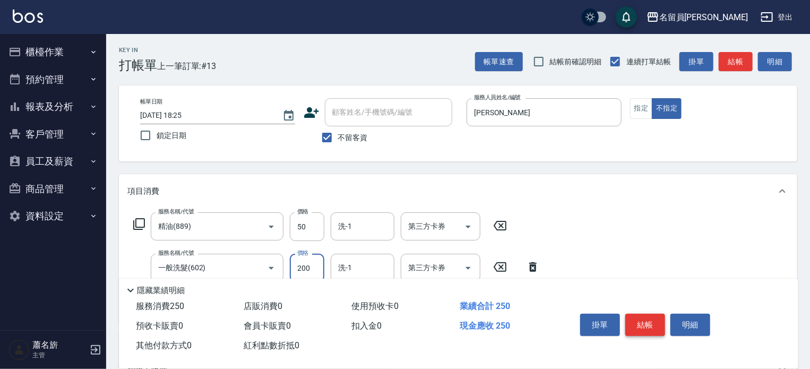
type input "200"
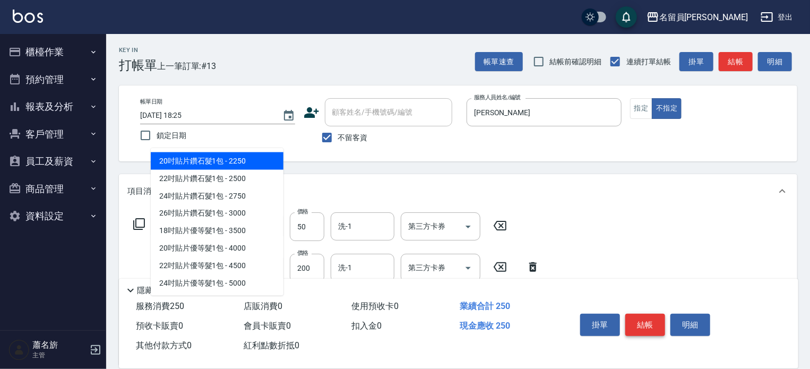
type input "15"
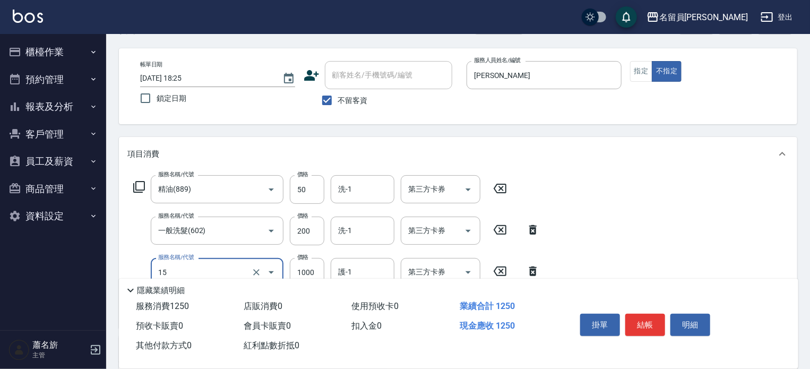
scroll to position [106, 0]
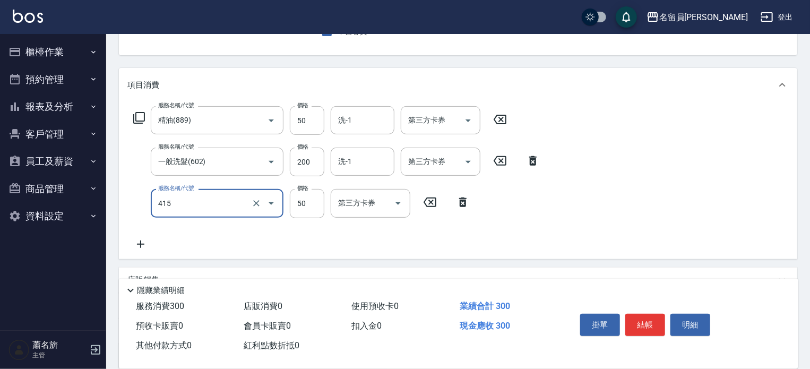
type input "瞬間保養(415)"
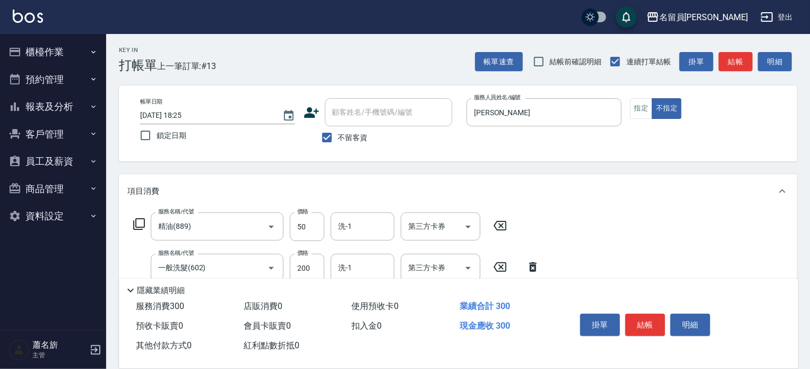
scroll to position [0, 0]
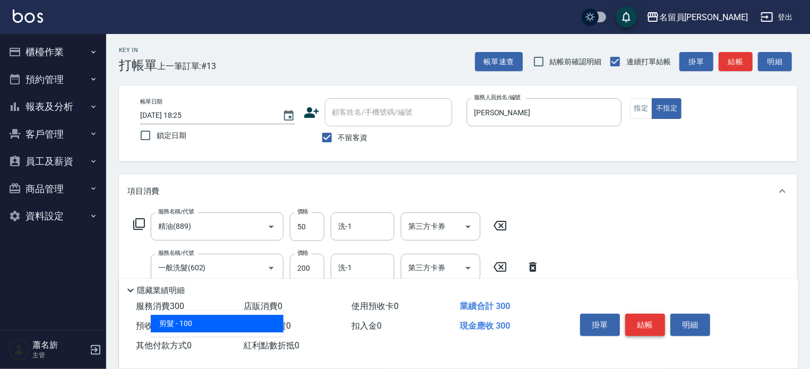
type input "剪髮(302)"
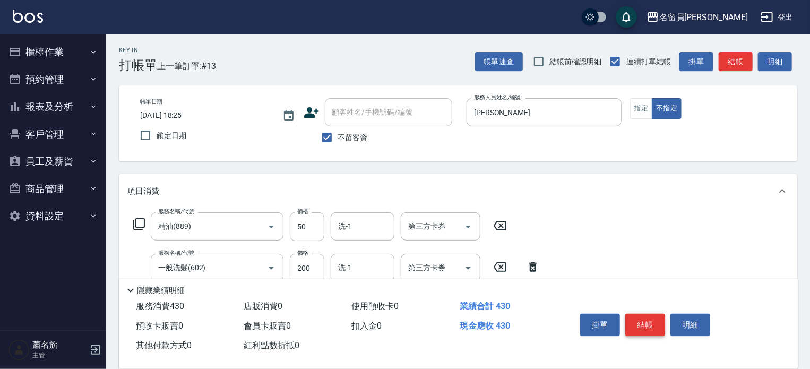
type input "130"
click at [652, 320] on button "結帳" at bounding box center [645, 325] width 40 height 22
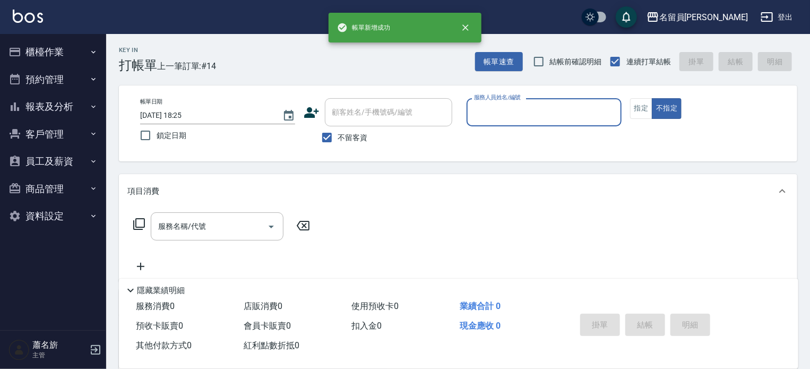
click at [652, 98] on button "不指定" at bounding box center [667, 108] width 30 height 21
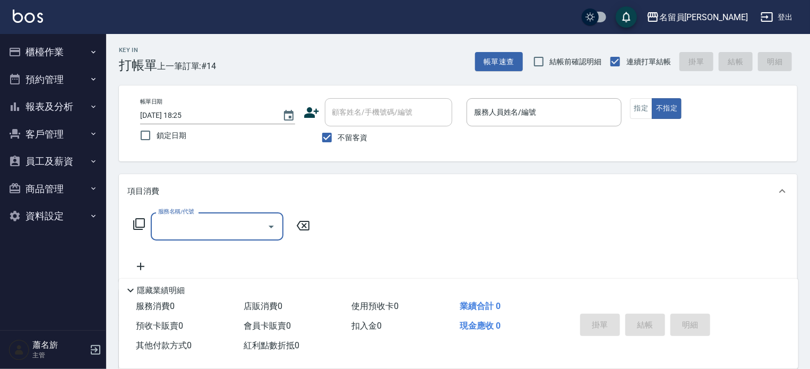
type input "V"
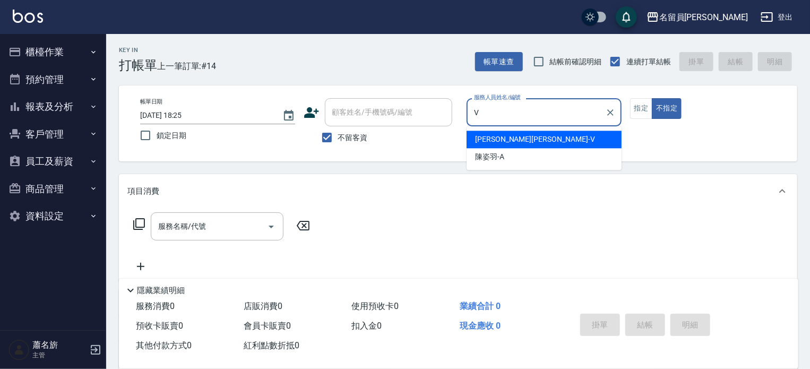
type input "[PERSON_NAME][PERSON_NAME]-V"
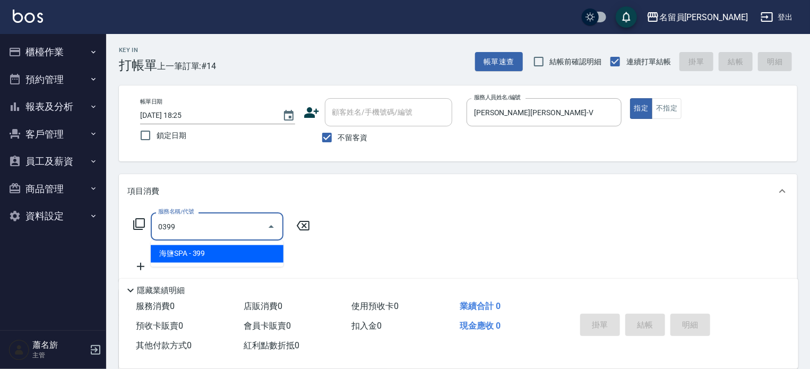
type input "海鹽SPA(0399)"
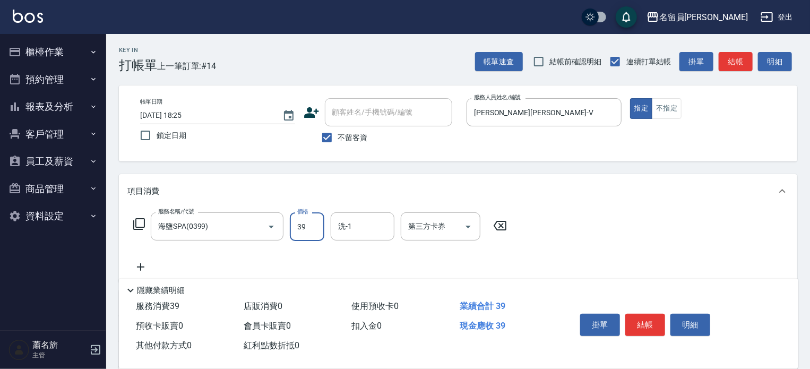
click at [308, 229] on input "39" at bounding box center [307, 226] width 34 height 29
type input "399"
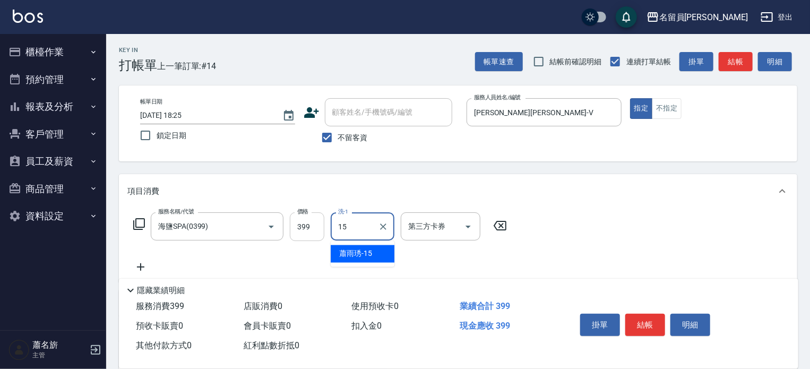
type input "[PERSON_NAME]-15"
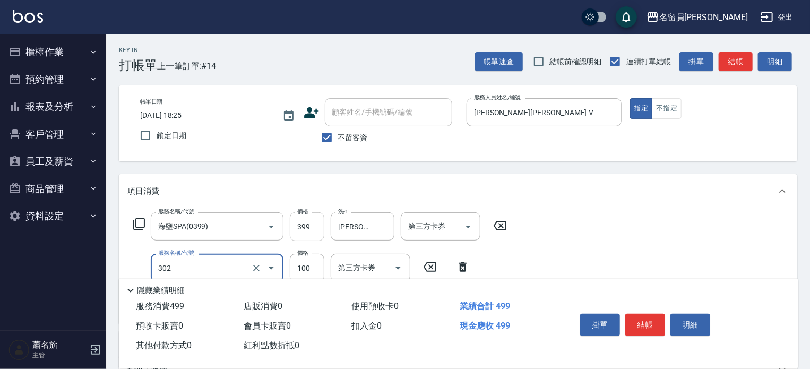
type input "剪髮(302)"
type input "300"
click at [647, 318] on button "結帳" at bounding box center [645, 325] width 40 height 22
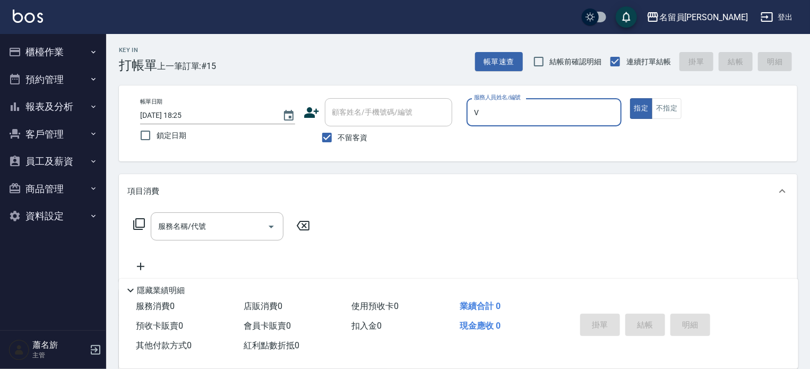
type input "[PERSON_NAME][PERSON_NAME]-V"
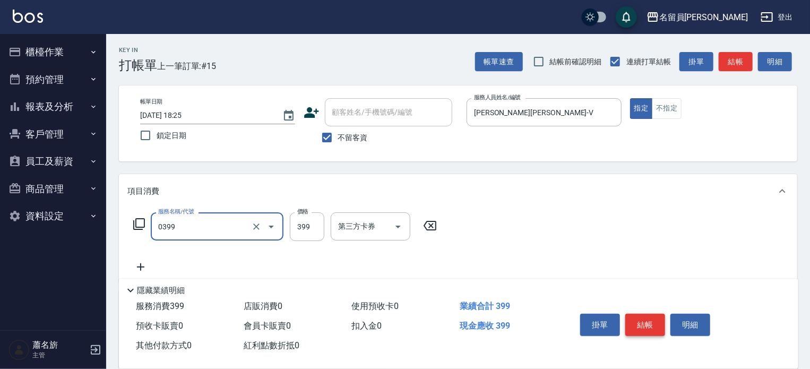
type input "海鹽SPA(0399)"
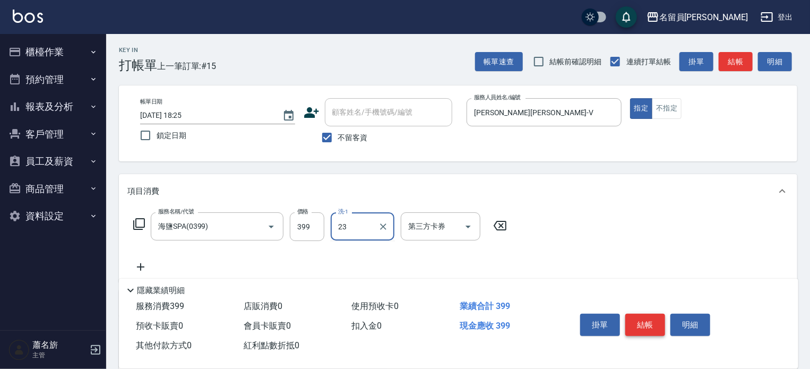
type input "[PERSON_NAME]-23"
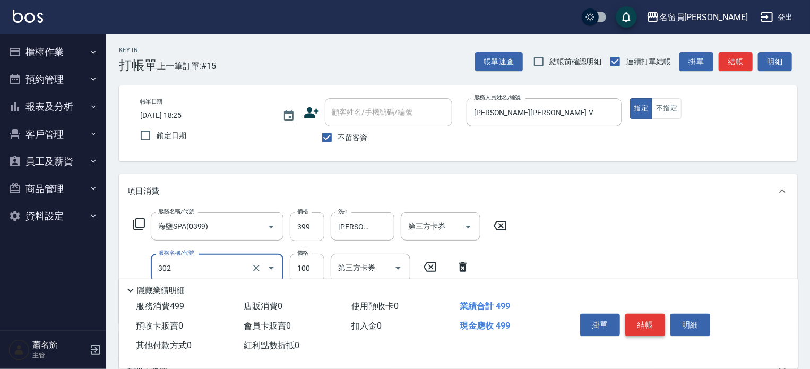
type input "剪髮(302)"
type input "300"
type input "Line酷券"
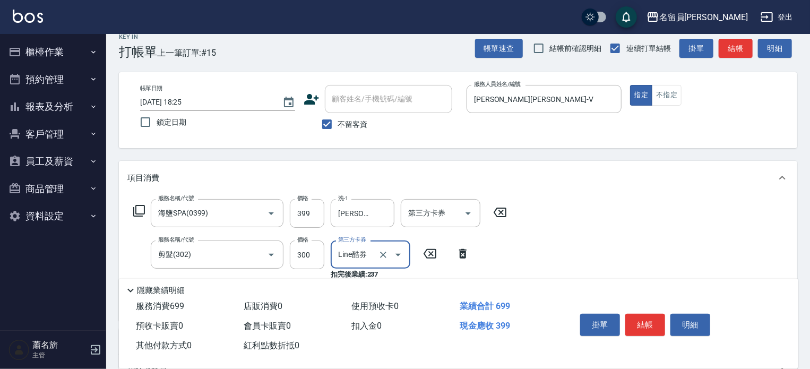
scroll to position [53, 0]
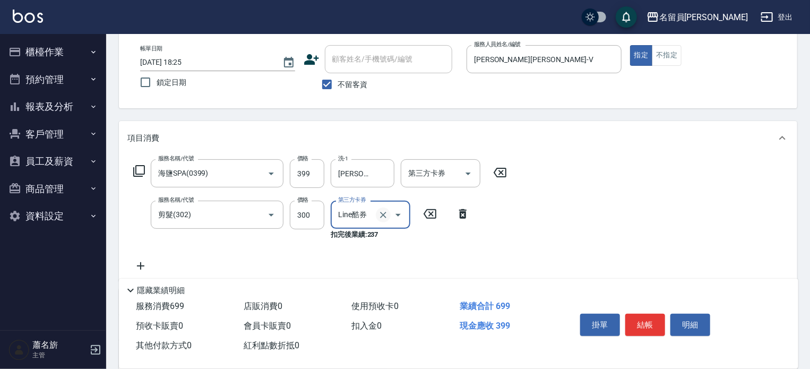
click at [379, 215] on icon "Clear" at bounding box center [383, 215] width 11 height 11
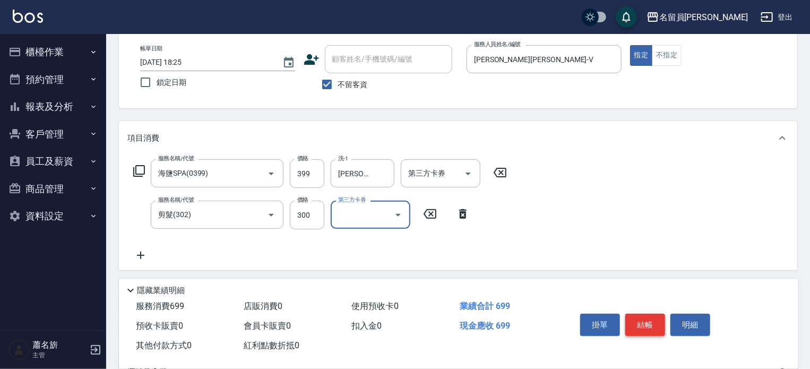
drag, startPoint x: 657, startPoint y: 324, endPoint x: 637, endPoint y: 320, distance: 20.6
click at [656, 324] on button "結帳" at bounding box center [645, 325] width 40 height 22
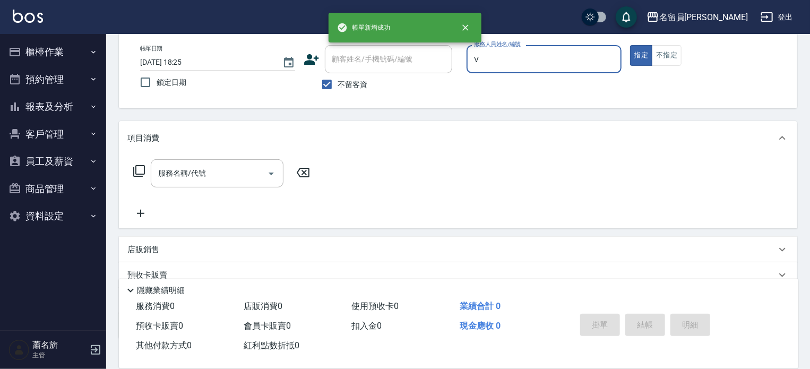
type input "[PERSON_NAME][PERSON_NAME]-V"
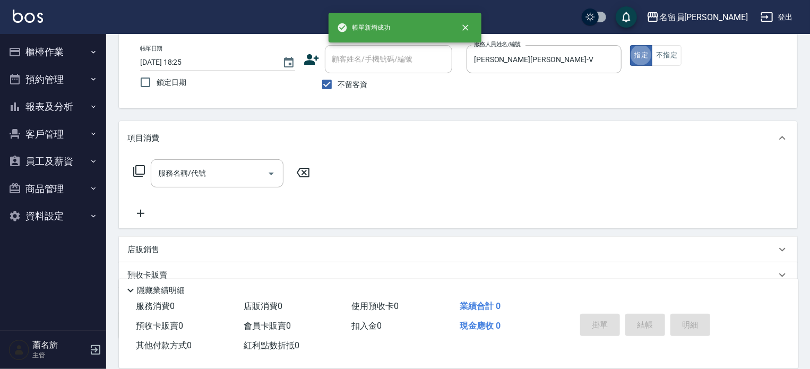
scroll to position [74, 0]
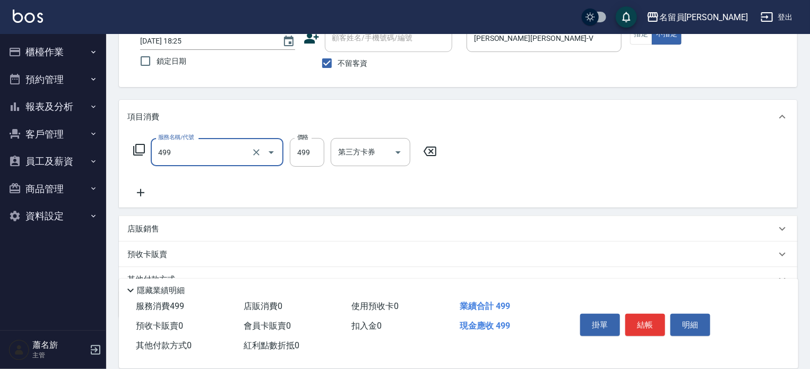
type input "去角質洗髮(499)"
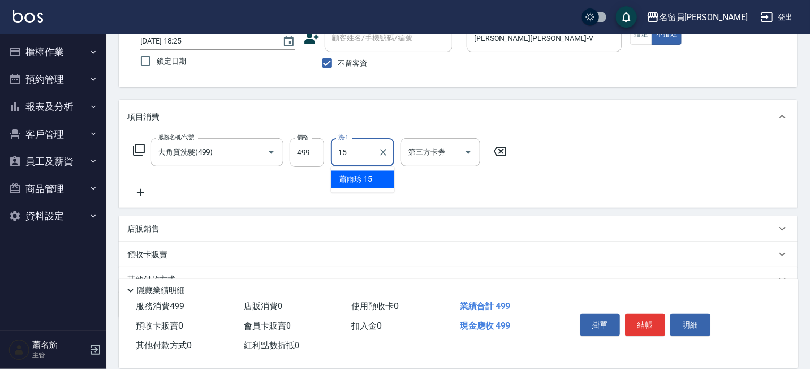
type input "[PERSON_NAME]-15"
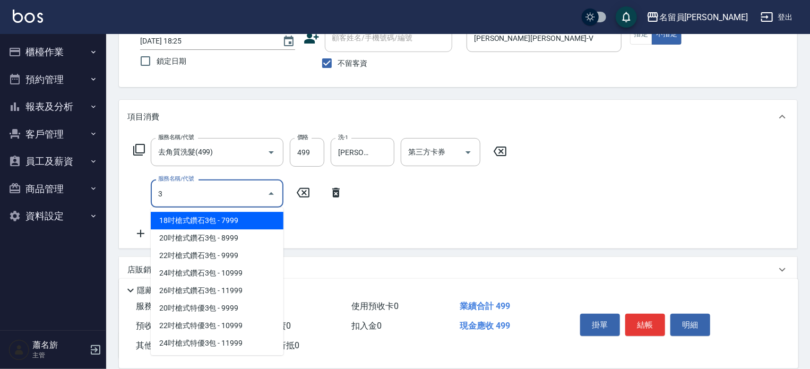
type input "32"
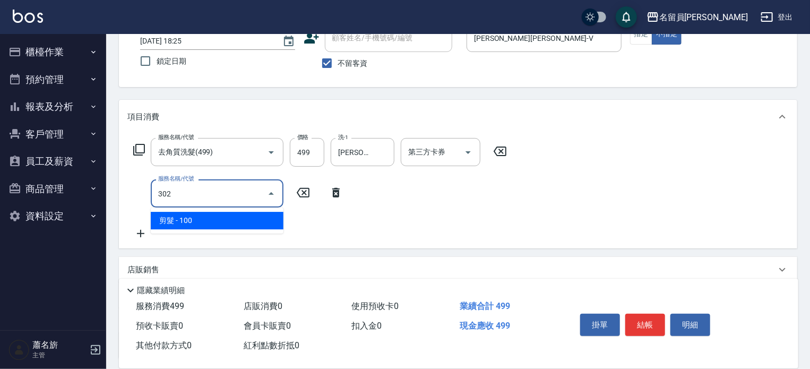
type input "剪髮(302)"
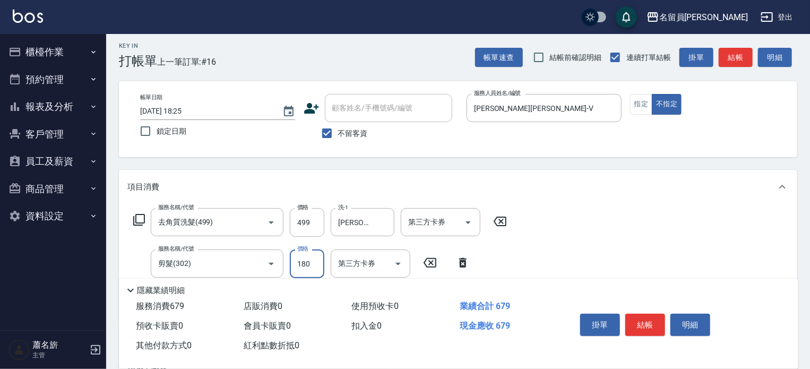
scroll to position [0, 0]
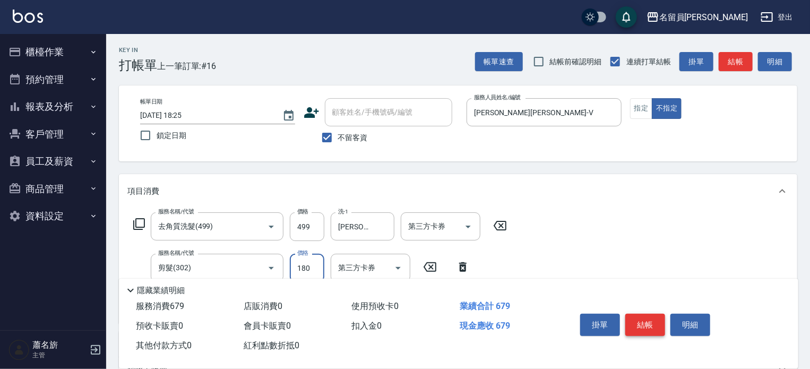
type input "180"
click at [646, 318] on button "結帳" at bounding box center [645, 325] width 40 height 22
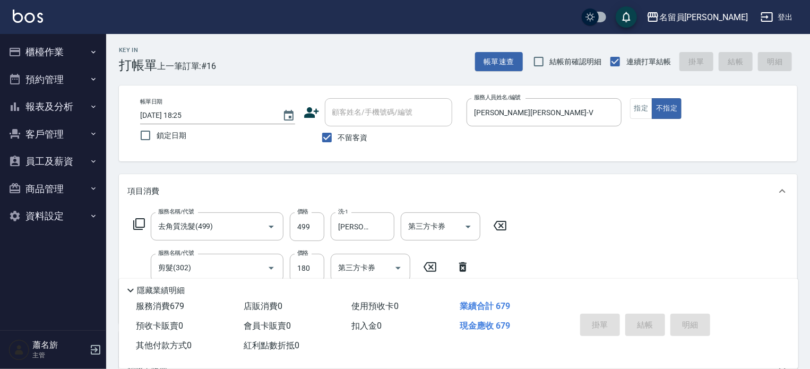
type input "[DATE] 18:26"
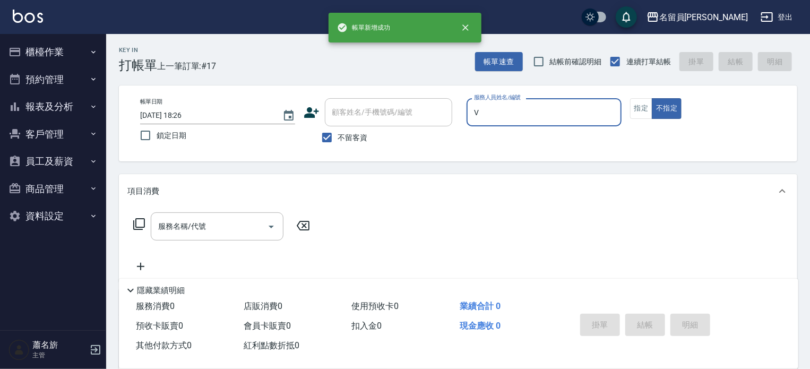
type input "[PERSON_NAME][PERSON_NAME]-V"
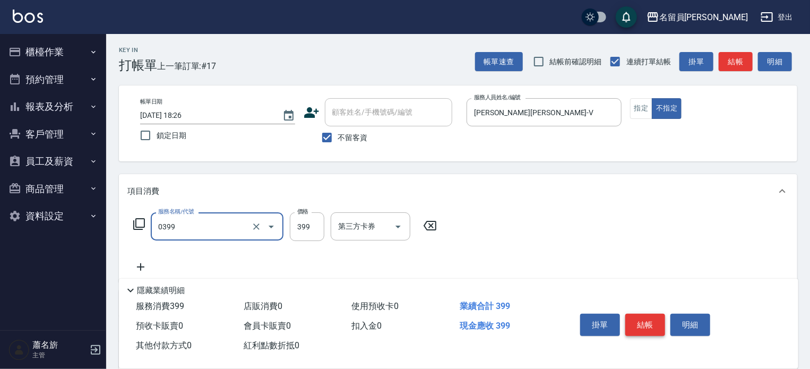
type input "海鹽SPA(0399)"
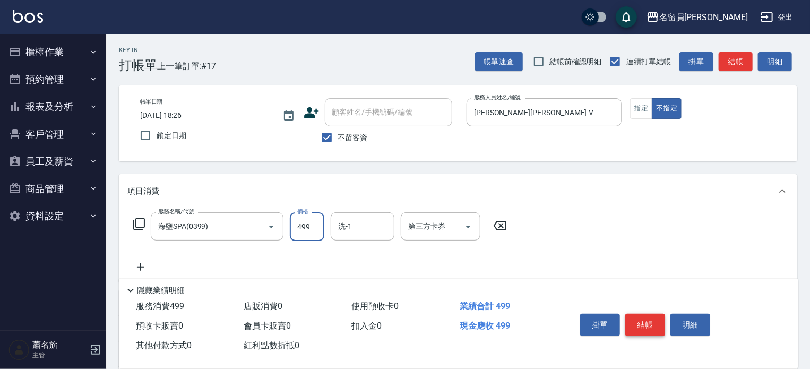
type input "499"
type input "[PERSON_NAME]-15"
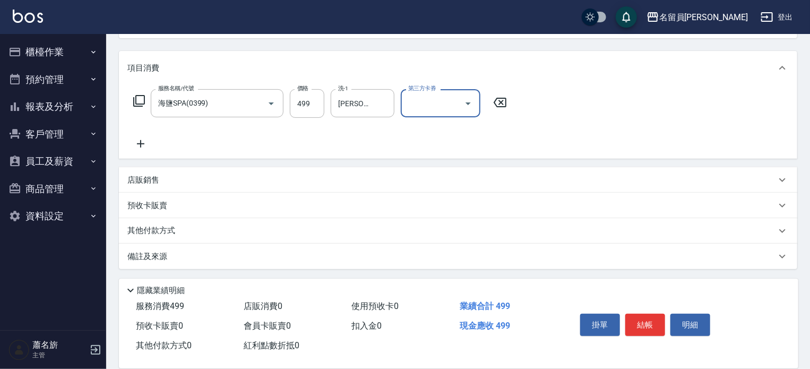
scroll to position [124, 0]
click at [320, 183] on div "店販銷售" at bounding box center [451, 179] width 649 height 11
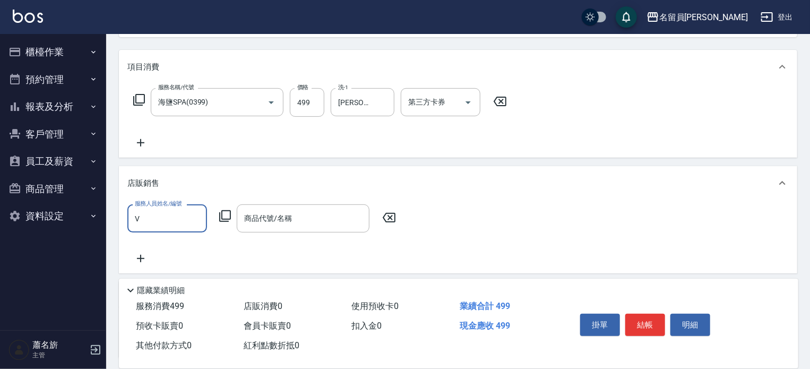
scroll to position [0, 0]
type input "[PERSON_NAME][PERSON_NAME]-V"
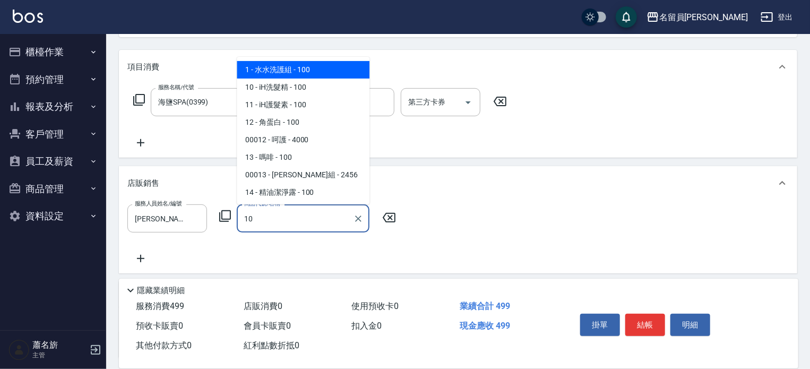
type input "iH洗髮精"
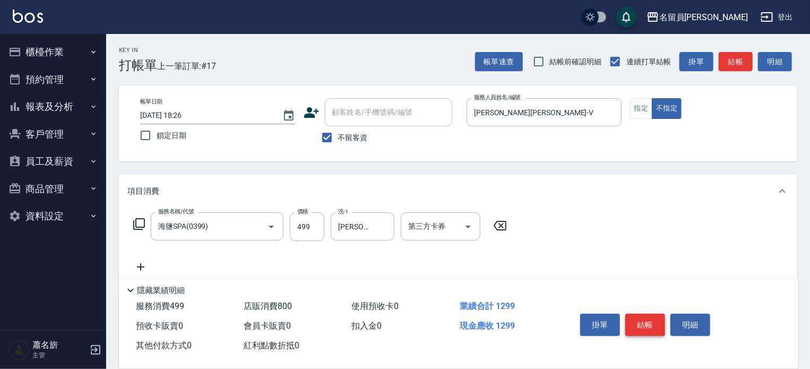
type input "800"
click at [637, 315] on button "結帳" at bounding box center [645, 325] width 40 height 22
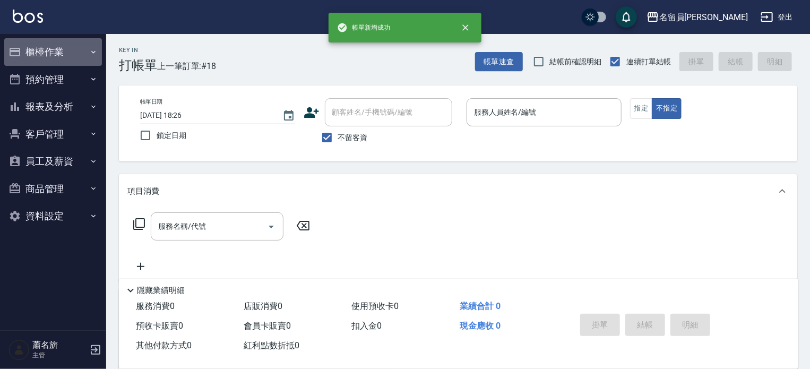
click at [51, 55] on button "櫃檯作業" at bounding box center [53, 52] width 98 height 28
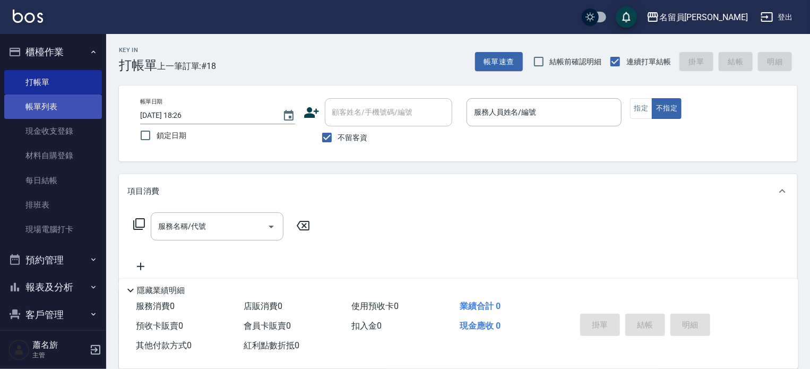
click at [49, 104] on link "帳單列表" at bounding box center [53, 106] width 98 height 24
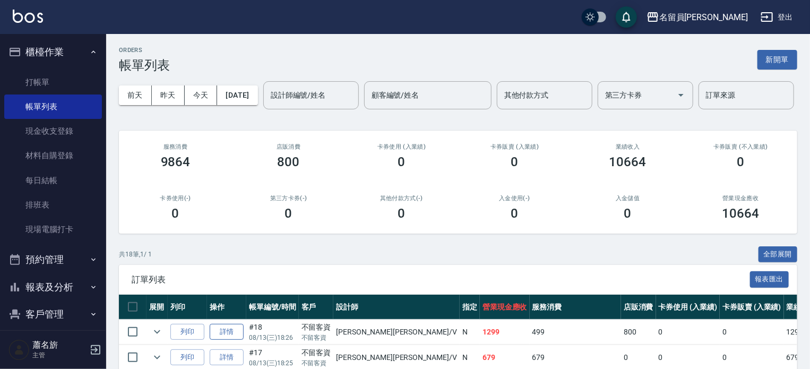
click at [223, 340] on link "詳情" at bounding box center [227, 332] width 34 height 16
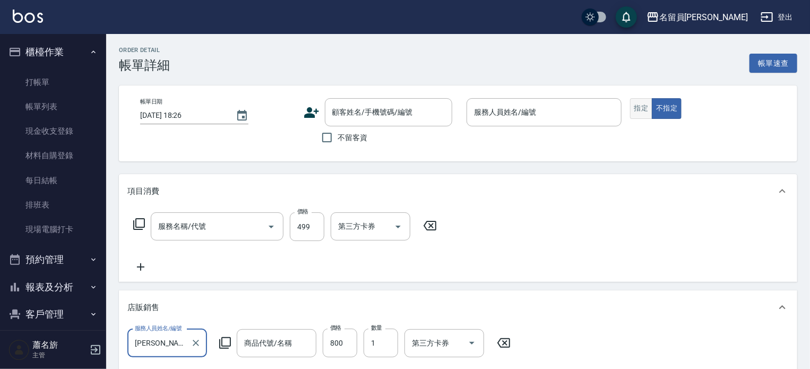
checkbox input "true"
type input "[PERSON_NAME][PERSON_NAME]-V"
click at [641, 103] on button "指定" at bounding box center [641, 108] width 23 height 21
type input "海鹽SPA(0399)"
type input "iH洗髮精"
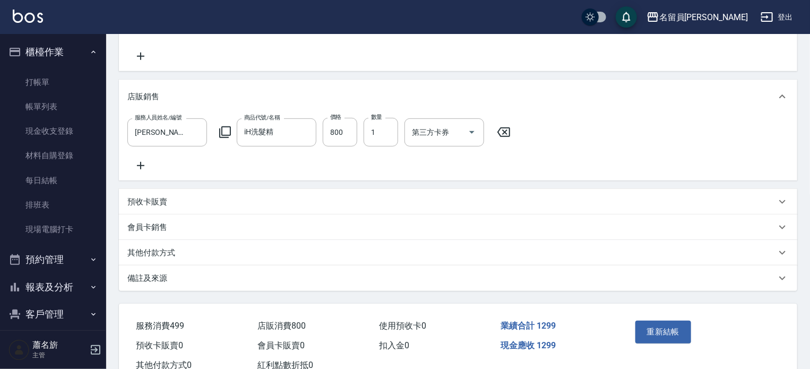
scroll to position [254, 0]
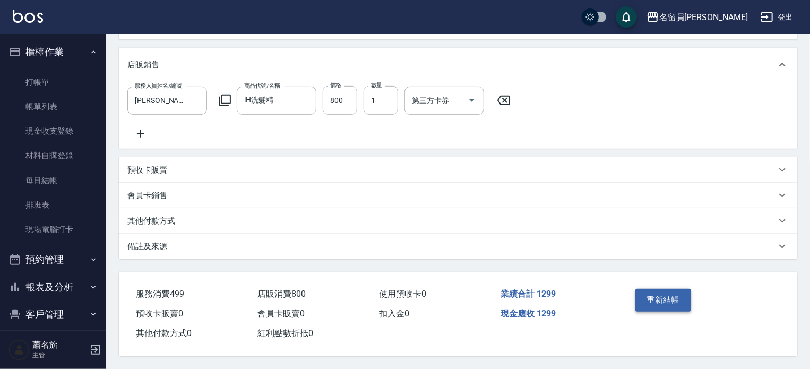
click at [650, 289] on button "重新結帳" at bounding box center [663, 300] width 56 height 22
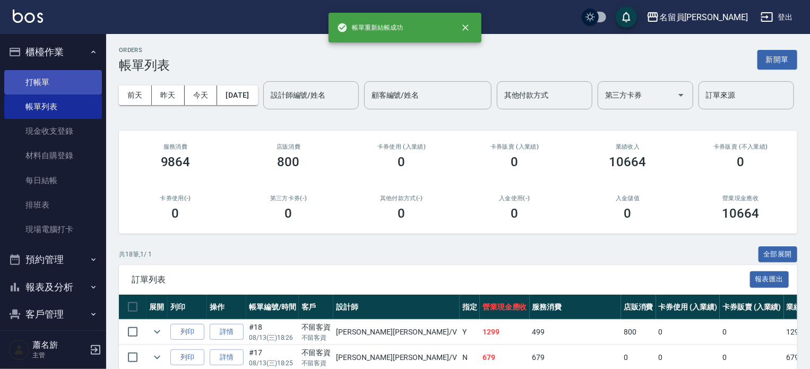
click at [35, 83] on link "打帳單" at bounding box center [53, 82] width 98 height 24
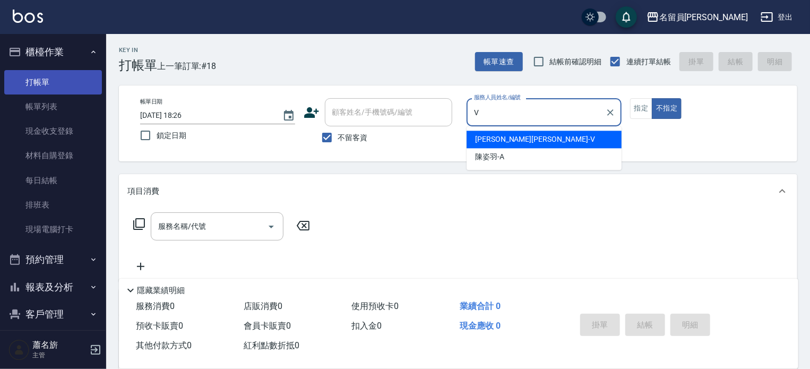
type input "V"
type button "false"
type input "[PERSON_NAME][PERSON_NAME]-V"
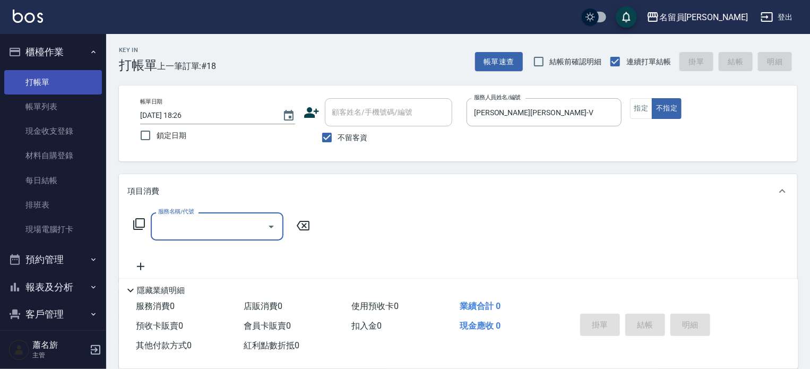
type input "4"
type input "海鹽SPA(0399)"
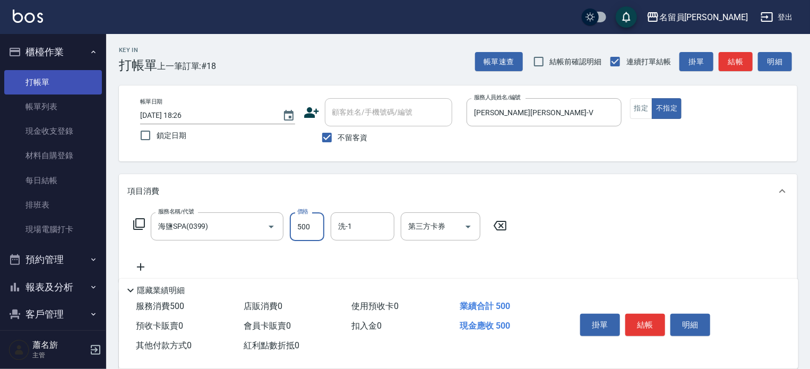
type input "500"
type input "[PERSON_NAME]-15"
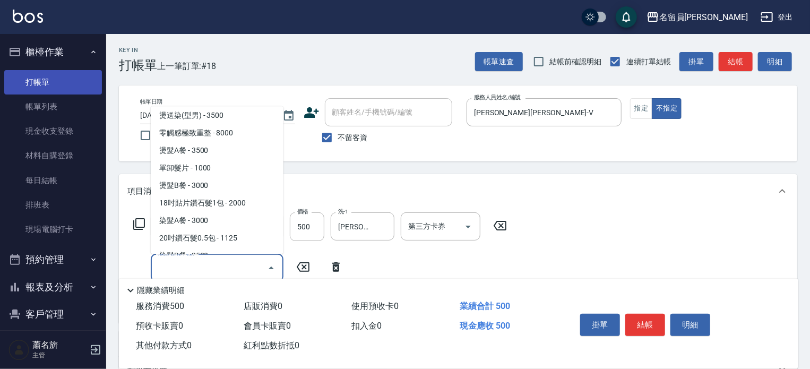
scroll to position [827, 0]
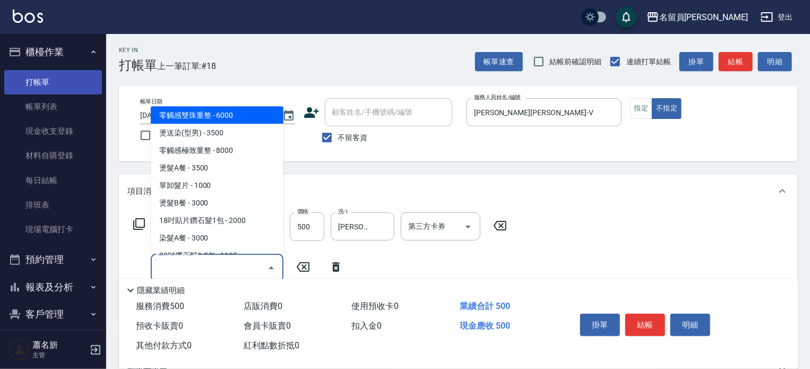
type input "零觸感雙珠重整(00029)"
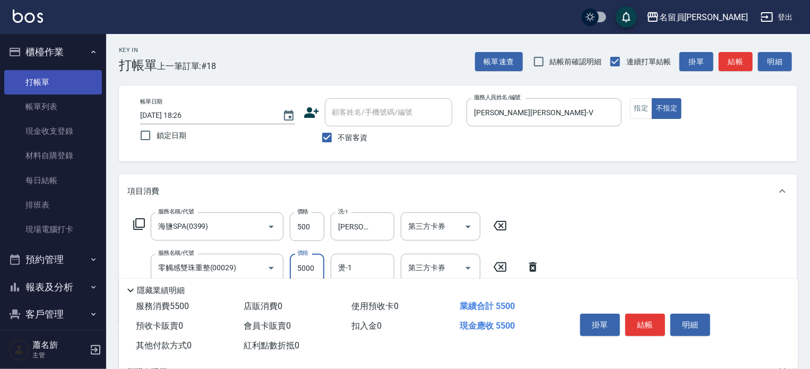
type input "5000"
type input "[PERSON_NAME]-15"
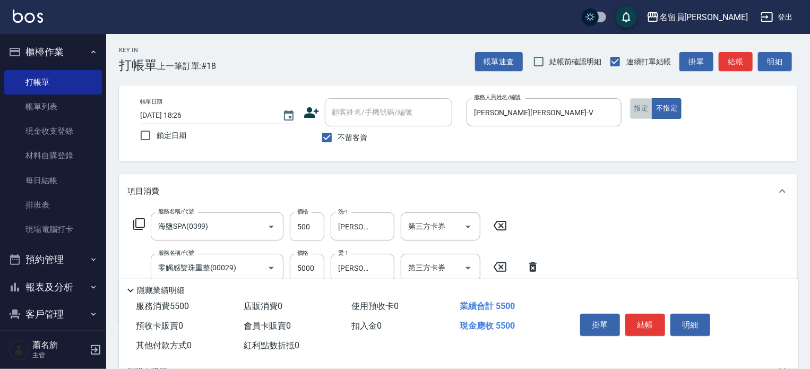
drag, startPoint x: 646, startPoint y: 100, endPoint x: 641, endPoint y: 239, distance: 139.1
click at [646, 101] on button "指定" at bounding box center [641, 108] width 23 height 21
drag, startPoint x: 650, startPoint y: 327, endPoint x: 645, endPoint y: 324, distance: 5.5
click at [650, 327] on button "結帳" at bounding box center [645, 325] width 40 height 22
